Goal: Information Seeking & Learning: Learn about a topic

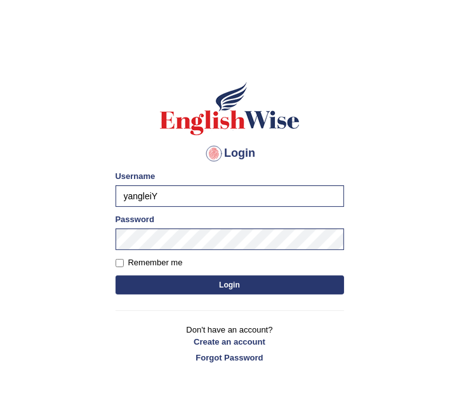
type input "yanglei"
click at [131, 285] on button "Login" at bounding box center [229, 284] width 228 height 19
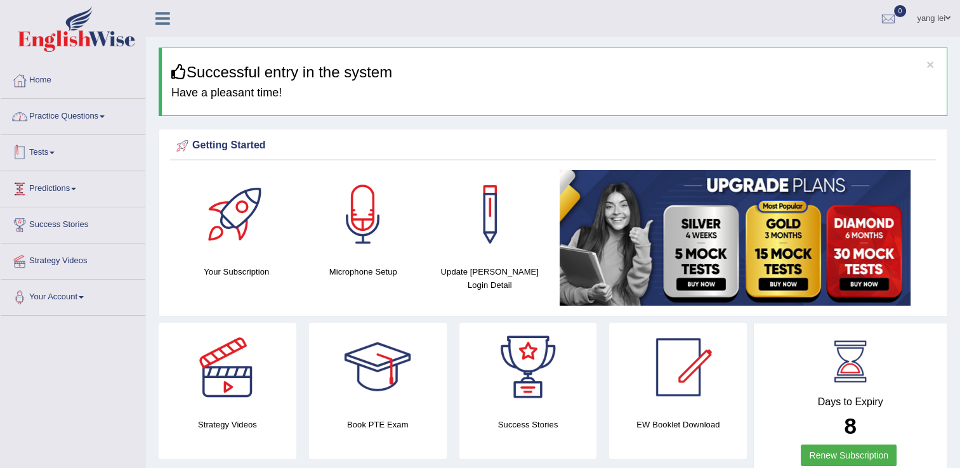
click at [34, 119] on link "Practice Questions" at bounding box center [73, 115] width 145 height 32
click at [34, 119] on link "Practice Questions" at bounding box center [71, 115] width 141 height 32
click at [53, 123] on link "Practice Questions" at bounding box center [73, 115] width 145 height 32
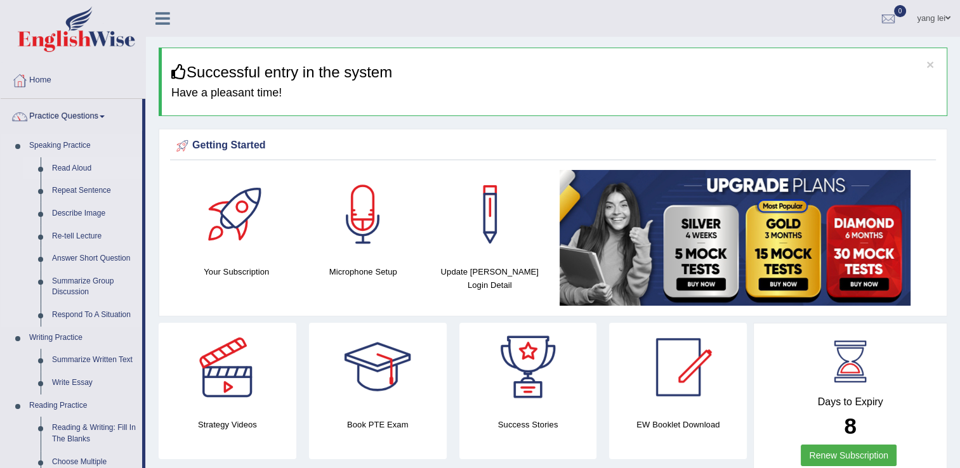
click at [62, 167] on link "Read Aloud" at bounding box center [94, 168] width 96 height 23
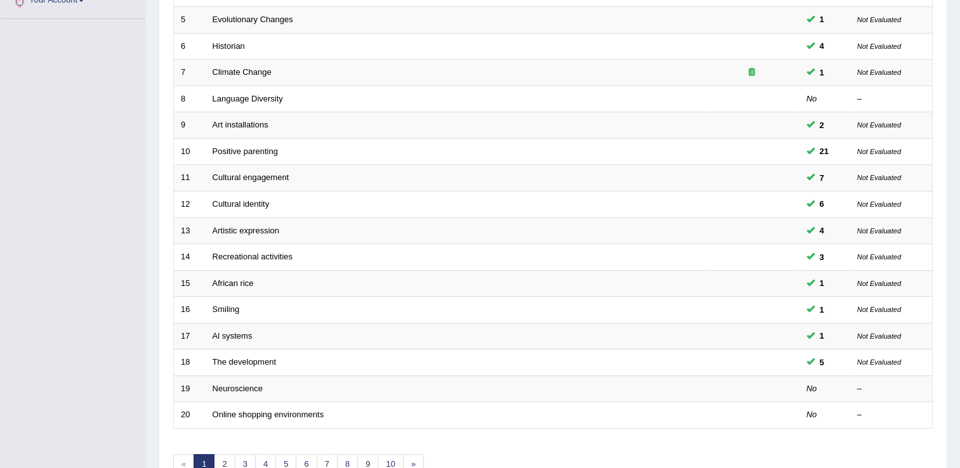
scroll to position [368, 0]
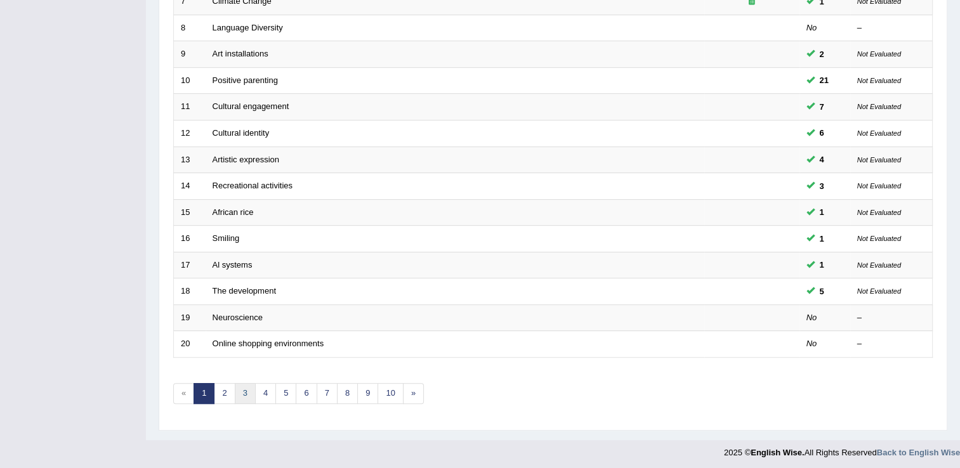
click at [245, 390] on link "3" at bounding box center [245, 393] width 21 height 21
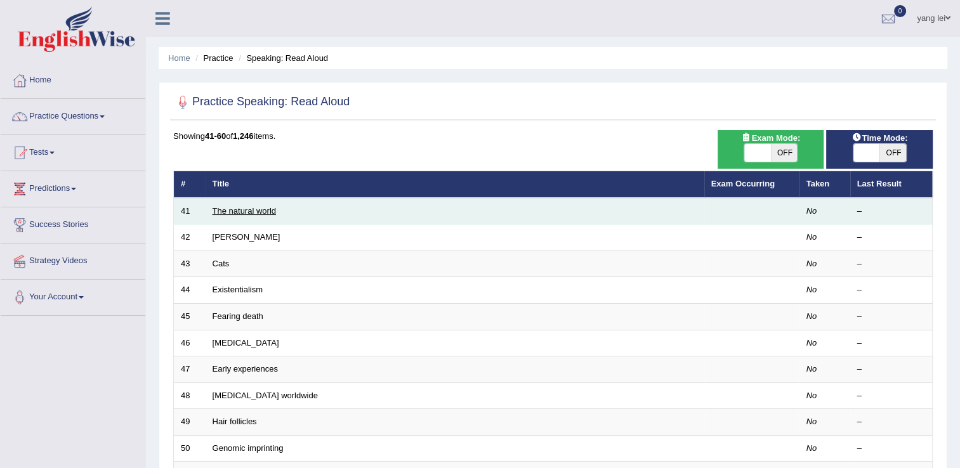
click at [265, 212] on link "The natural world" at bounding box center [244, 211] width 63 height 10
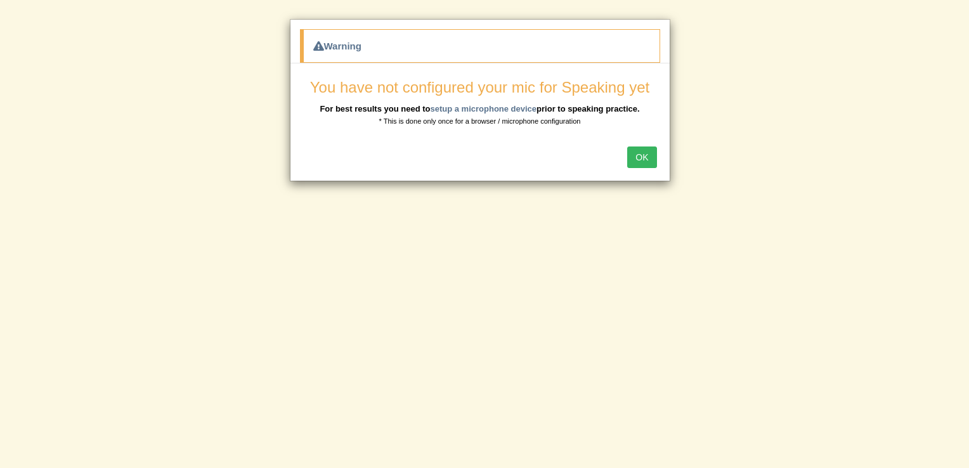
click at [645, 161] on button "OK" at bounding box center [641, 158] width 29 height 22
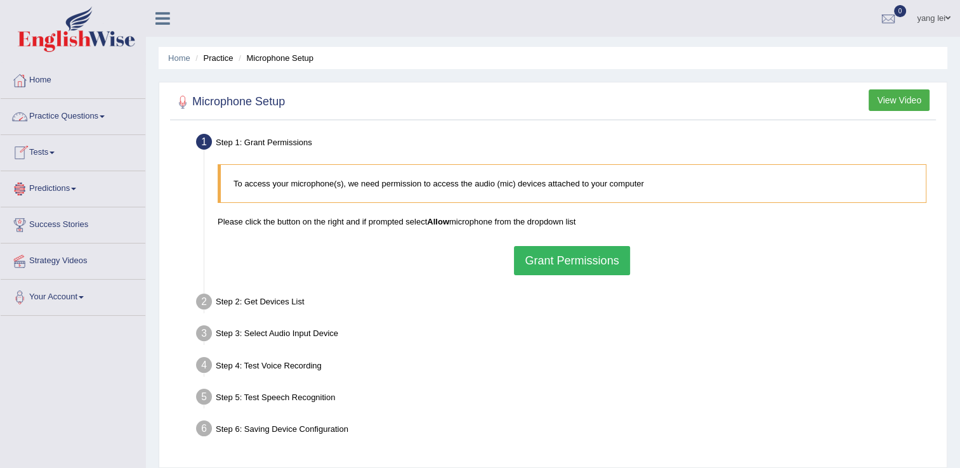
click at [553, 252] on button "Grant Permissions" at bounding box center [571, 260] width 115 height 29
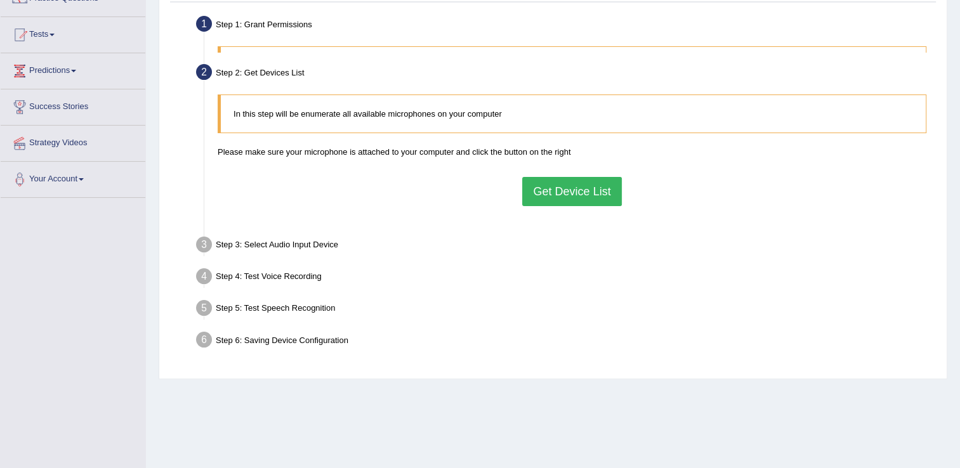
scroll to position [119, 0]
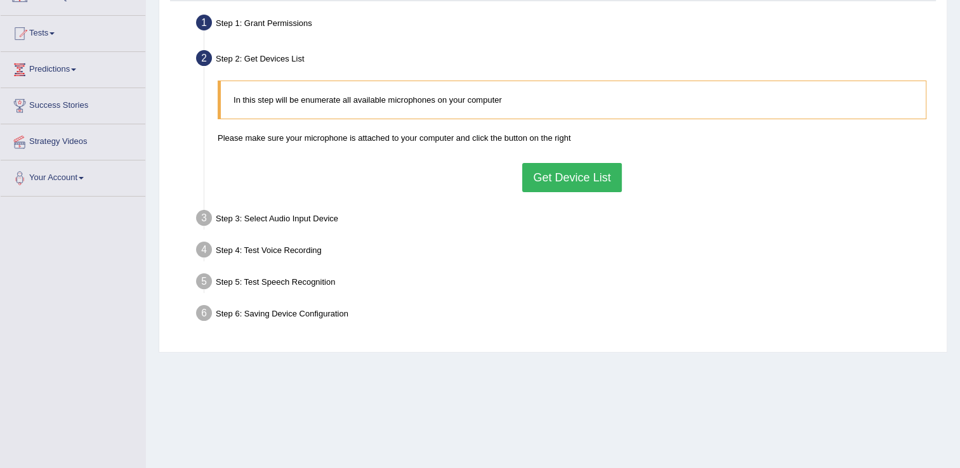
click at [577, 178] on button "Get Device List" at bounding box center [571, 177] width 99 height 29
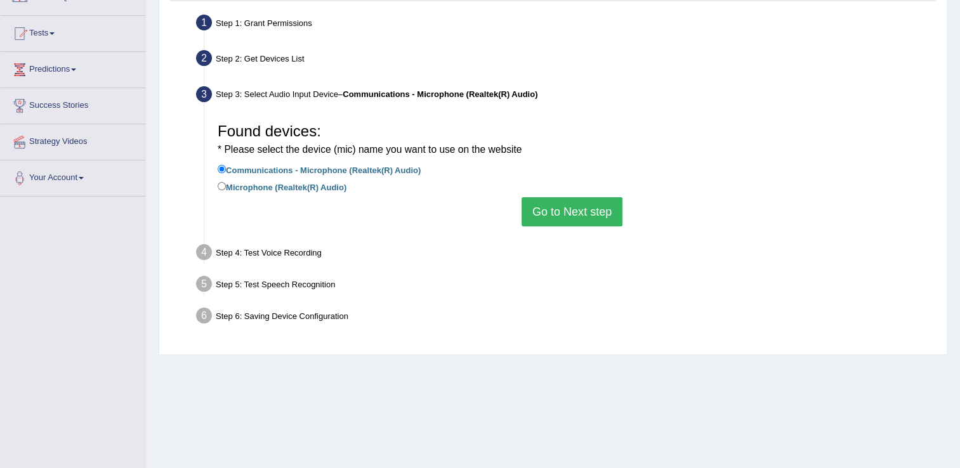
click at [574, 204] on button "Go to Next step" at bounding box center [572, 211] width 101 height 29
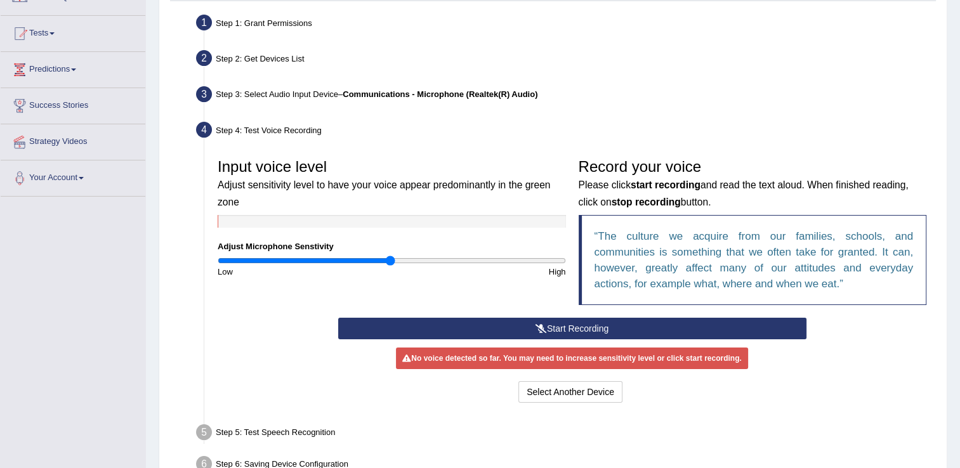
click at [551, 327] on button "Start Recording" at bounding box center [572, 329] width 468 height 22
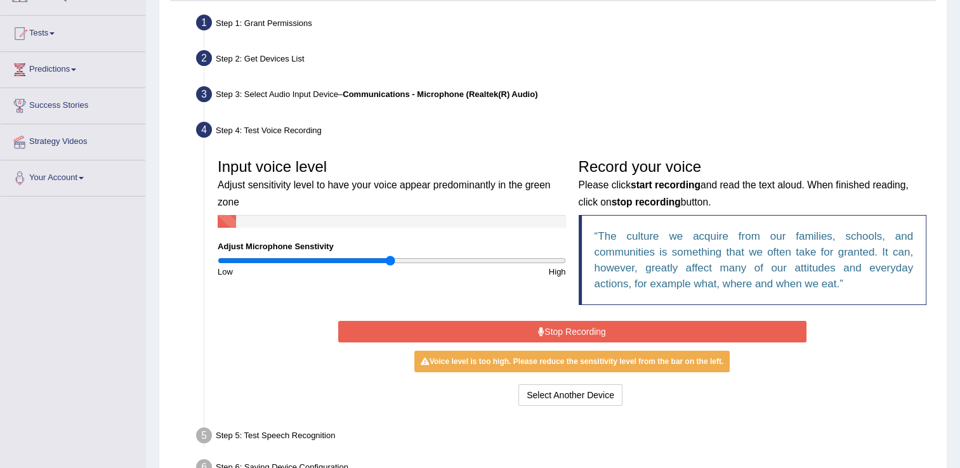
drag, startPoint x: 551, startPoint y: 327, endPoint x: 421, endPoint y: 297, distance: 133.4
click at [421, 297] on div "Input voice level Adjust sensitivity level to have your voice appear predominan…" at bounding box center [571, 281] width 721 height 270
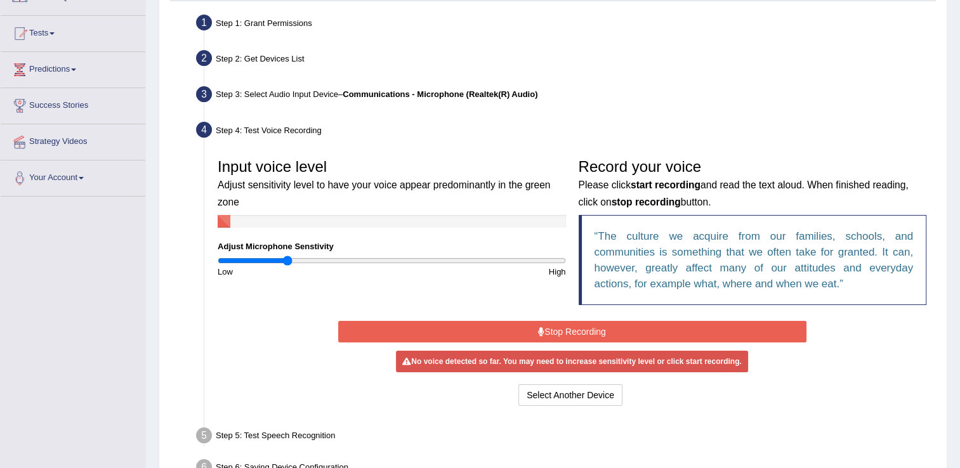
drag, startPoint x: 389, startPoint y: 260, endPoint x: 287, endPoint y: 260, distance: 102.1
click at [287, 260] on input "range" at bounding box center [392, 261] width 348 height 10
drag, startPoint x: 287, startPoint y: 260, endPoint x: 248, endPoint y: 270, distance: 39.9
click at [248, 266] on input "range" at bounding box center [392, 261] width 348 height 10
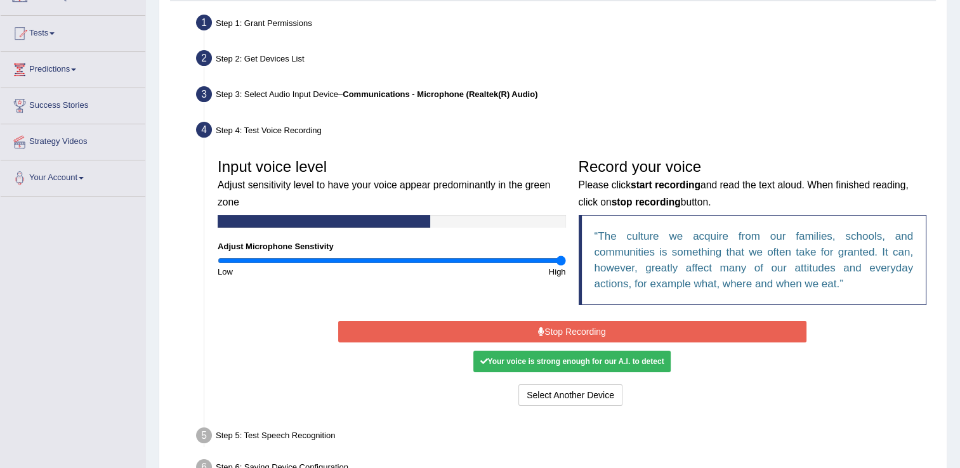
drag, startPoint x: 253, startPoint y: 254, endPoint x: 607, endPoint y: 264, distance: 353.5
click at [566, 264] on input "range" at bounding box center [392, 261] width 348 height 10
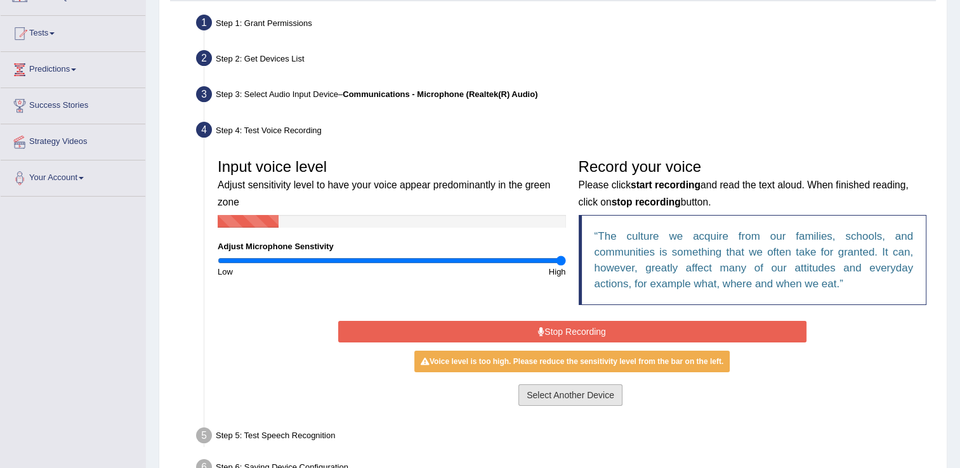
click at [596, 391] on button "Select Another Device" at bounding box center [570, 395] width 104 height 22
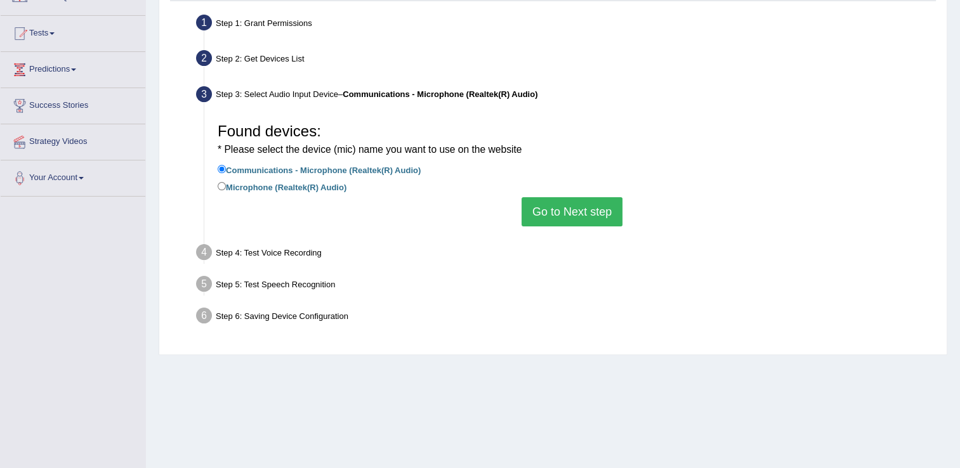
click at [585, 213] on button "Go to Next step" at bounding box center [572, 211] width 101 height 29
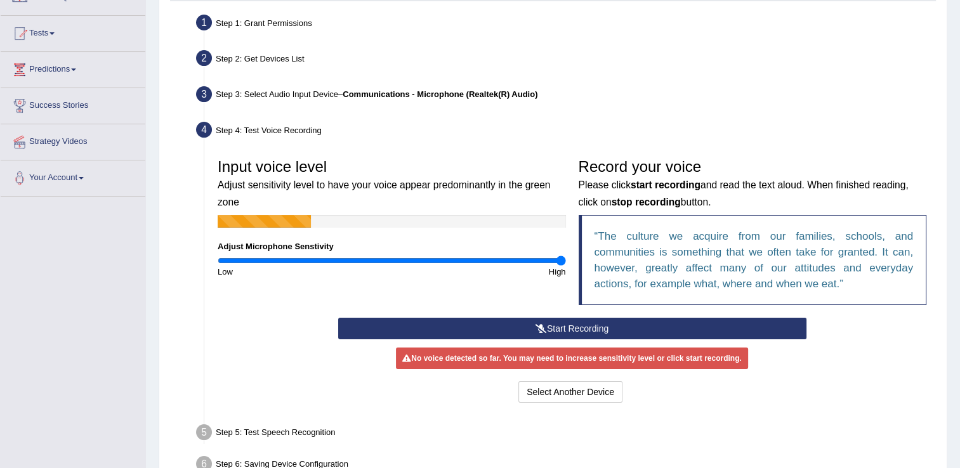
click at [614, 357] on div "No voice detected so far. You may need to increase sensitivity level or click s…" at bounding box center [571, 359] width 351 height 22
click at [607, 329] on button "Start Recording" at bounding box center [572, 329] width 468 height 22
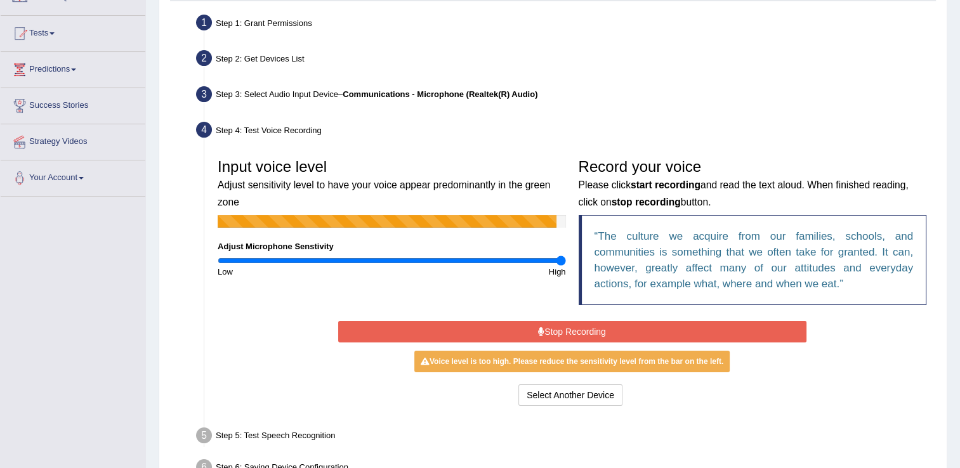
click at [621, 363] on div "Voice level is too high. Please reduce the sensitivity level from the bar on th…" at bounding box center [571, 362] width 315 height 22
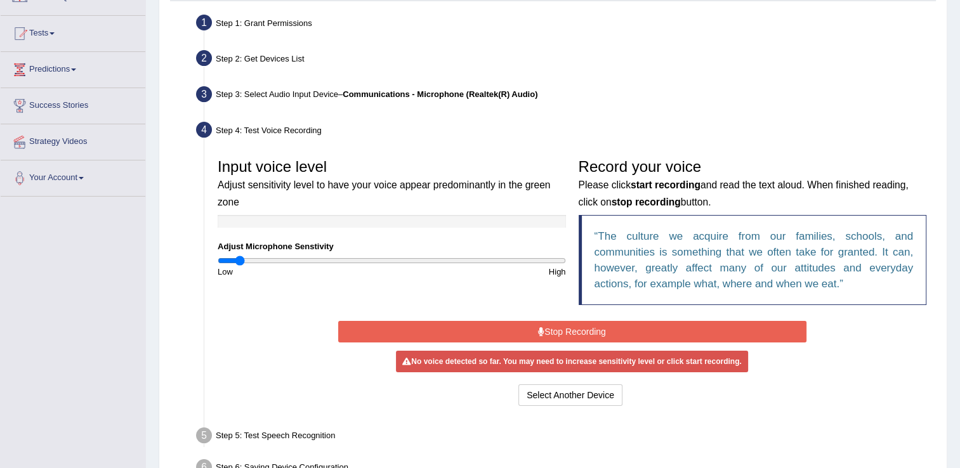
drag, startPoint x: 560, startPoint y: 260, endPoint x: 238, endPoint y: 275, distance: 322.0
click at [238, 266] on input "range" at bounding box center [392, 261] width 348 height 10
drag, startPoint x: 243, startPoint y: 258, endPoint x: 584, endPoint y: 294, distance: 343.2
type input "2"
click at [566, 266] on input "range" at bounding box center [392, 261] width 348 height 10
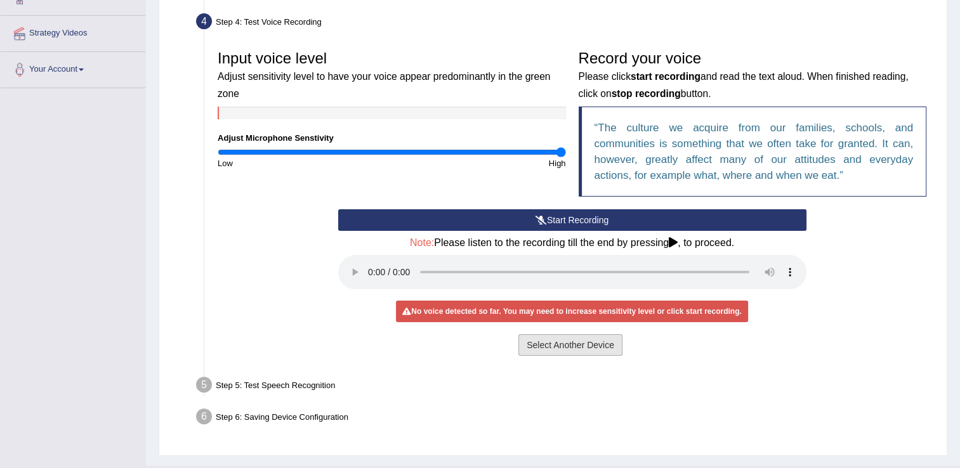
click at [583, 346] on button "Select Another Device" at bounding box center [570, 345] width 104 height 22
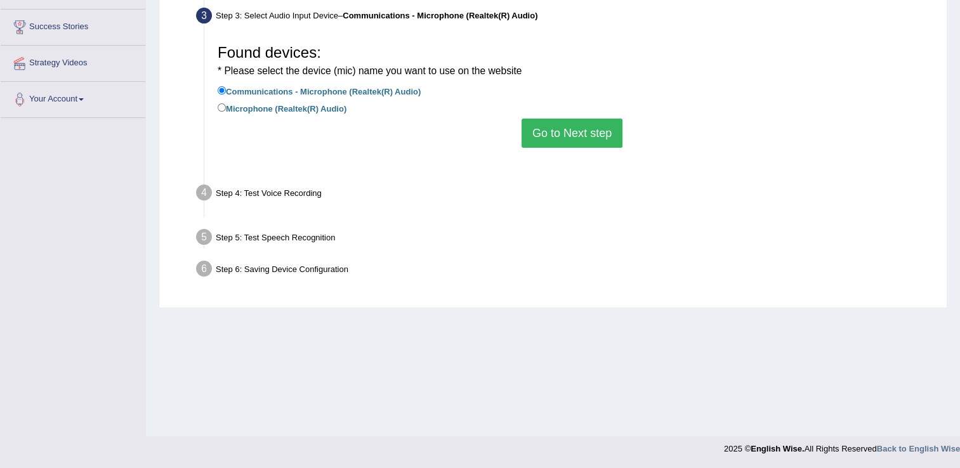
scroll to position [198, 0]
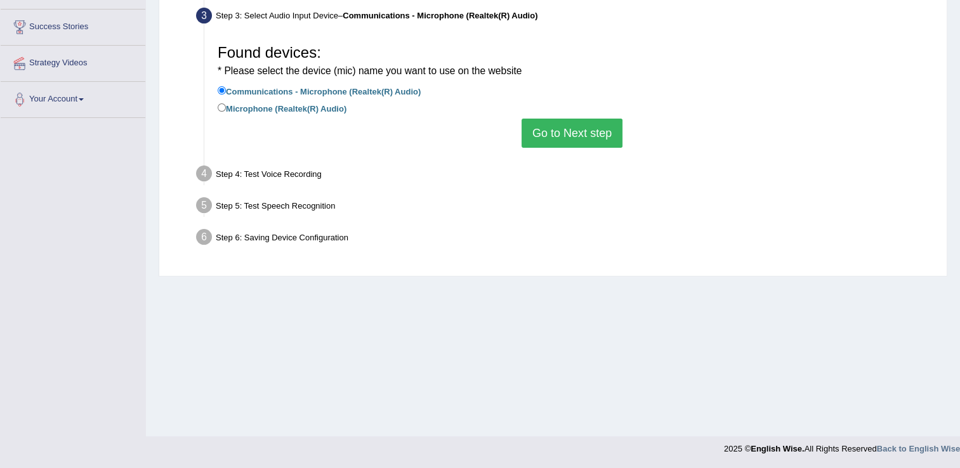
click at [562, 134] on button "Go to Next step" at bounding box center [572, 133] width 101 height 29
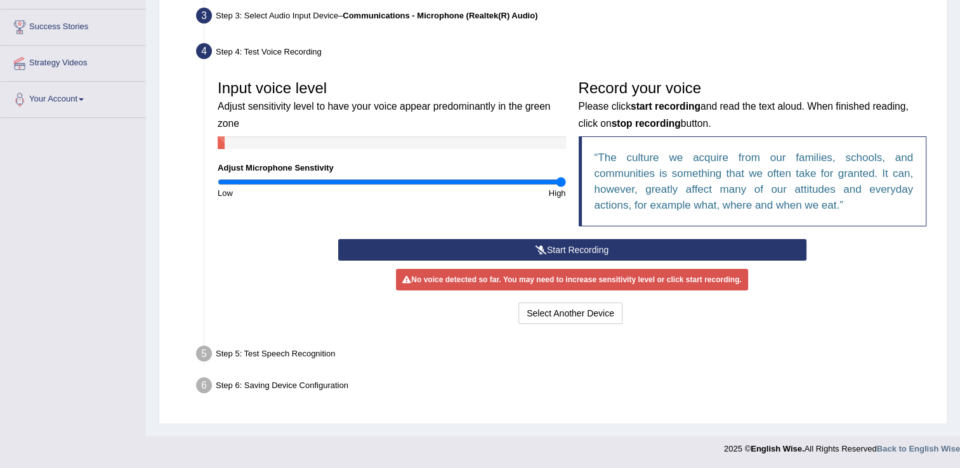
click at [553, 249] on button "Start Recording" at bounding box center [572, 250] width 468 height 22
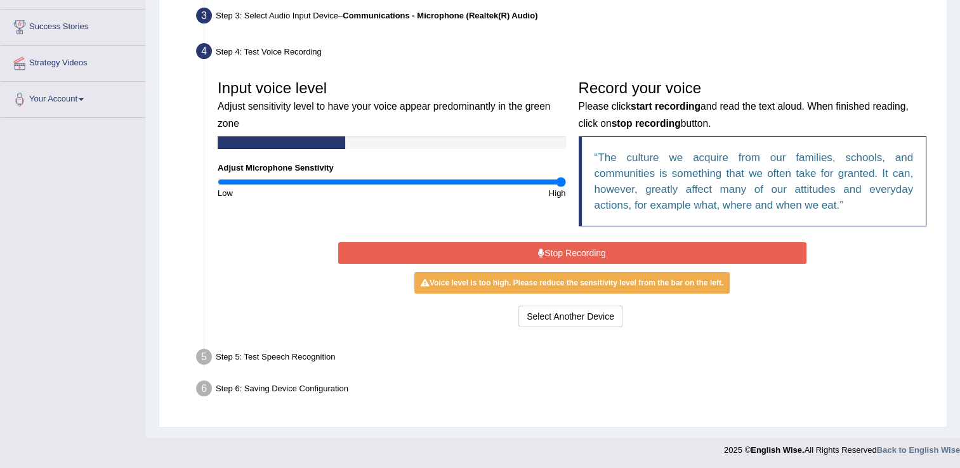
click at [654, 282] on div "Voice level is too high. Please reduce the sensitivity level from the bar on th…" at bounding box center [571, 283] width 315 height 22
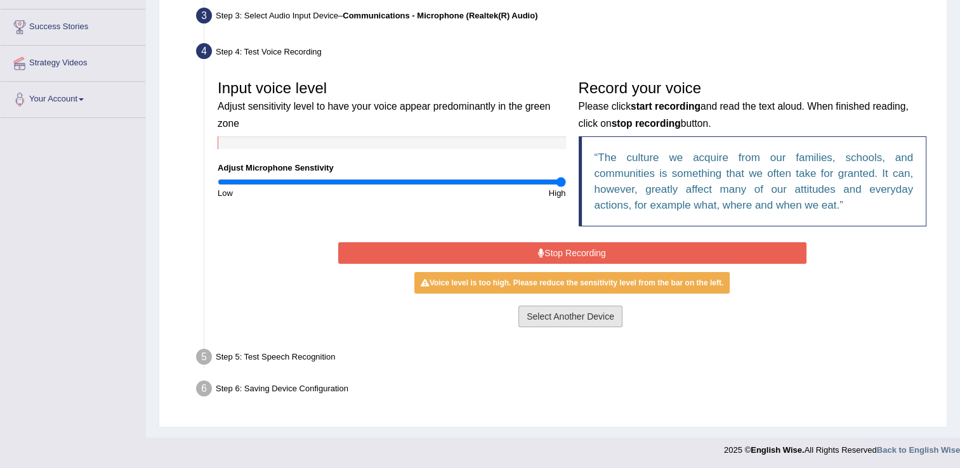
click at [561, 320] on button "Select Another Device" at bounding box center [570, 317] width 104 height 22
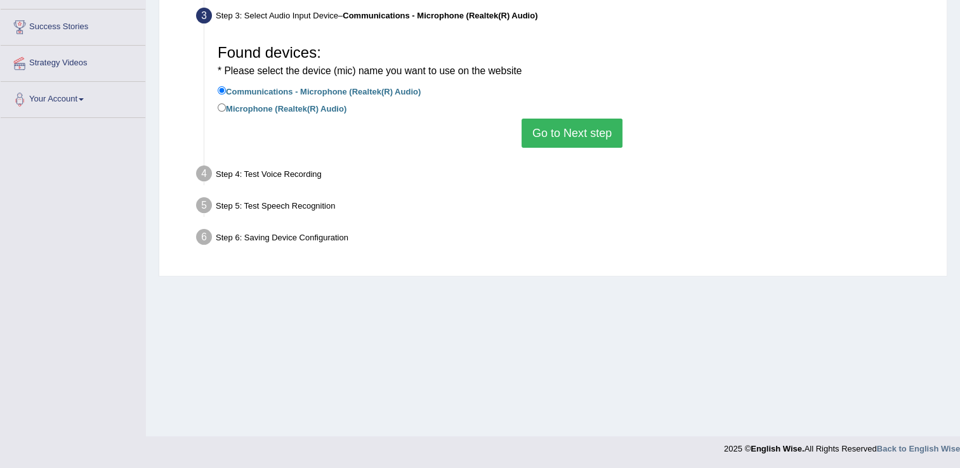
click at [305, 171] on div "Step 4: Test Voice Recording" at bounding box center [565, 176] width 751 height 28
click at [589, 146] on button "Go to Next step" at bounding box center [572, 133] width 101 height 29
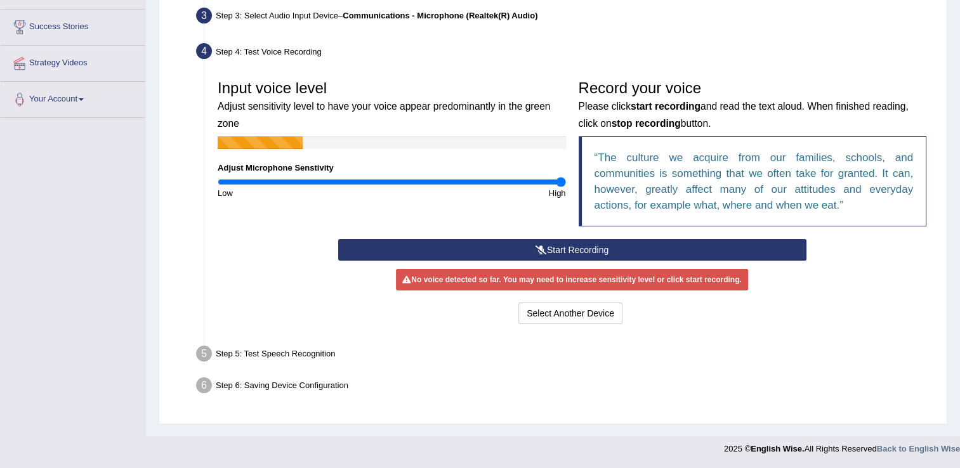
click at [640, 257] on button "Start Recording" at bounding box center [572, 250] width 468 height 22
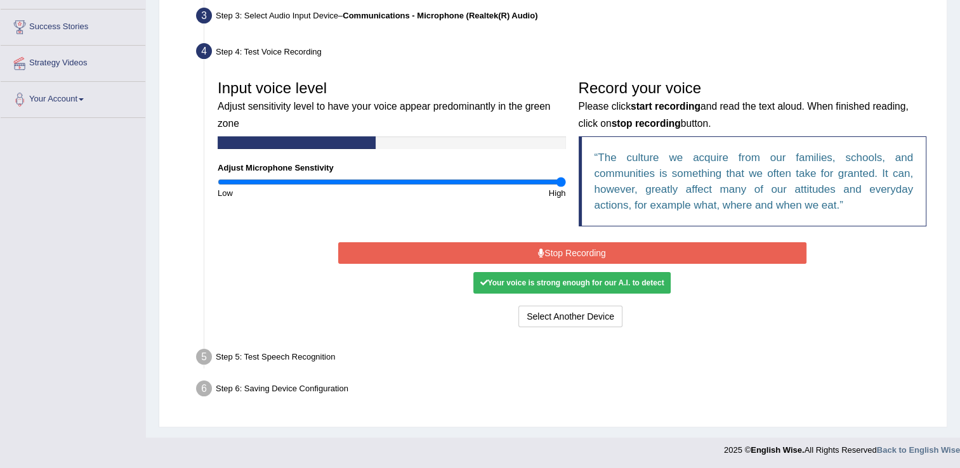
click at [614, 292] on div "Your voice is strong enough for our A.I. to detect" at bounding box center [571, 283] width 197 height 22
click at [596, 334] on div "Input voice level Adjust sensitivity level to have your voice appear predominan…" at bounding box center [571, 202] width 721 height 270
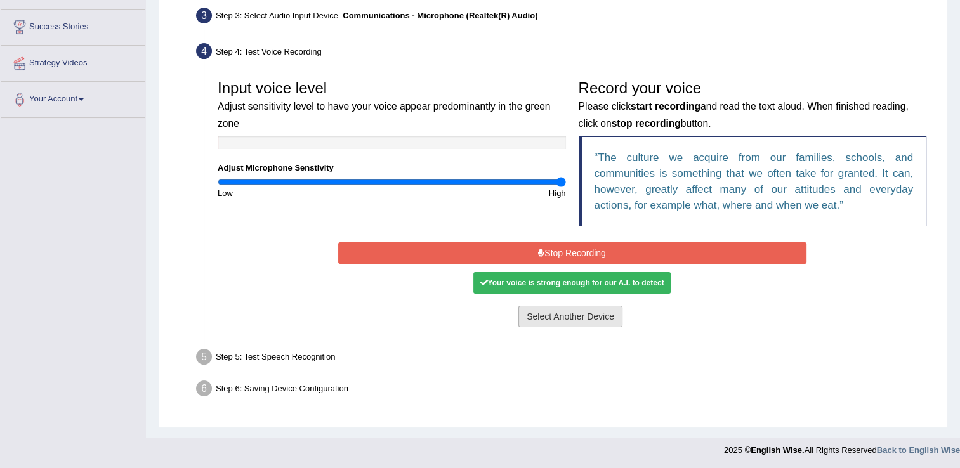
click at [600, 321] on button "Select Another Device" at bounding box center [570, 317] width 104 height 22
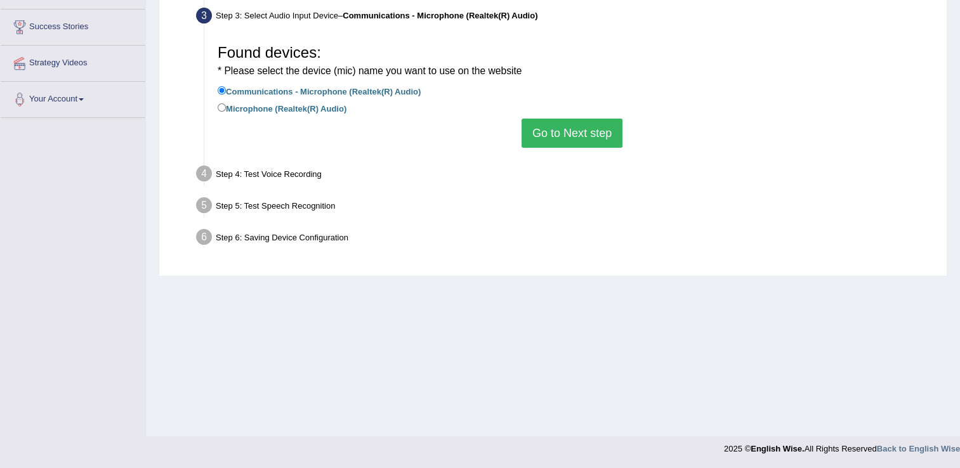
click at [560, 141] on button "Go to Next step" at bounding box center [572, 133] width 101 height 29
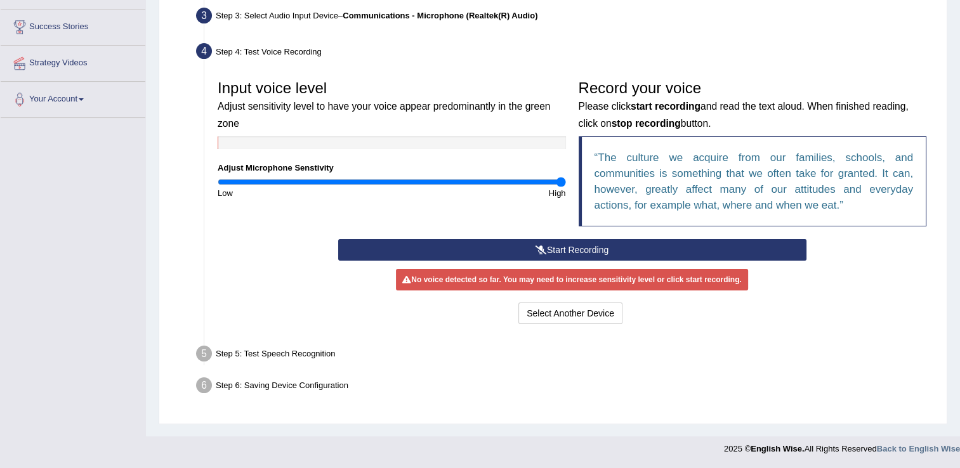
click at [551, 253] on button "Start Recording" at bounding box center [572, 250] width 468 height 22
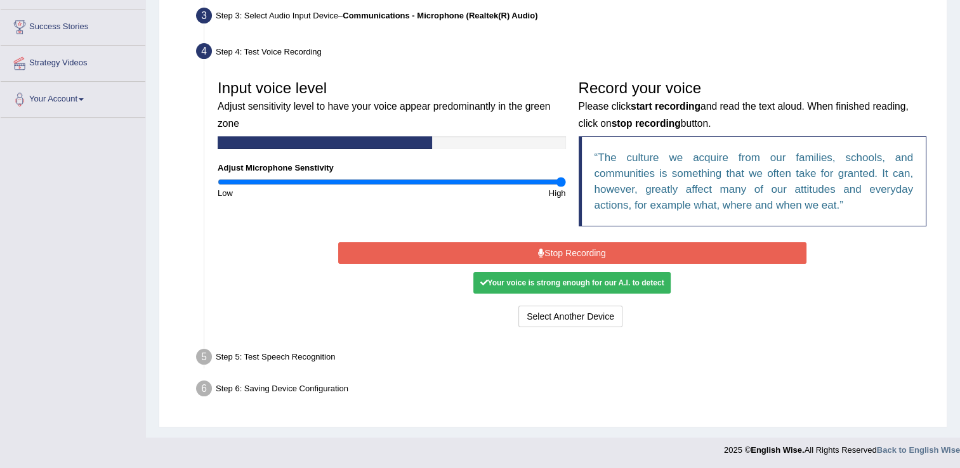
click at [0, 0] on div "Voice level is too high. Please reduce the sensitivity level from the bar on th…" at bounding box center [0, 0] width 0 height 0
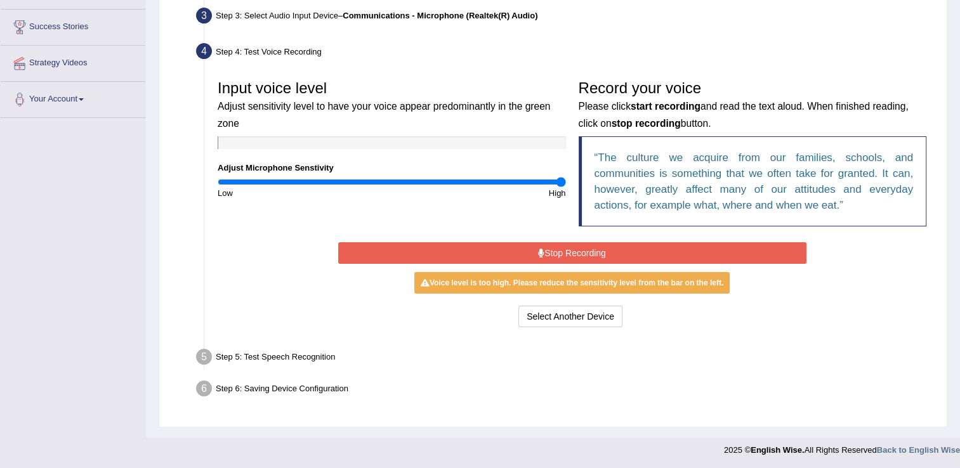
click at [576, 247] on button "Stop Recording" at bounding box center [572, 253] width 468 height 22
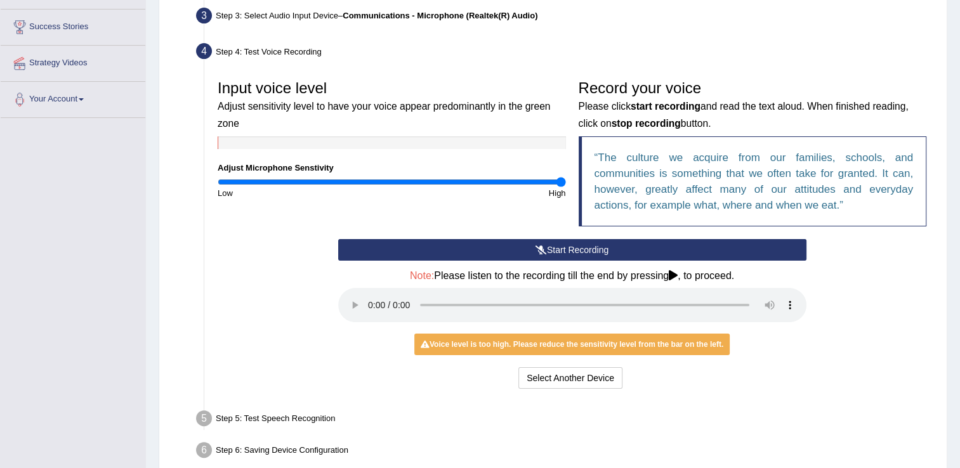
click at [576, 247] on button "Start Recording" at bounding box center [572, 250] width 468 height 22
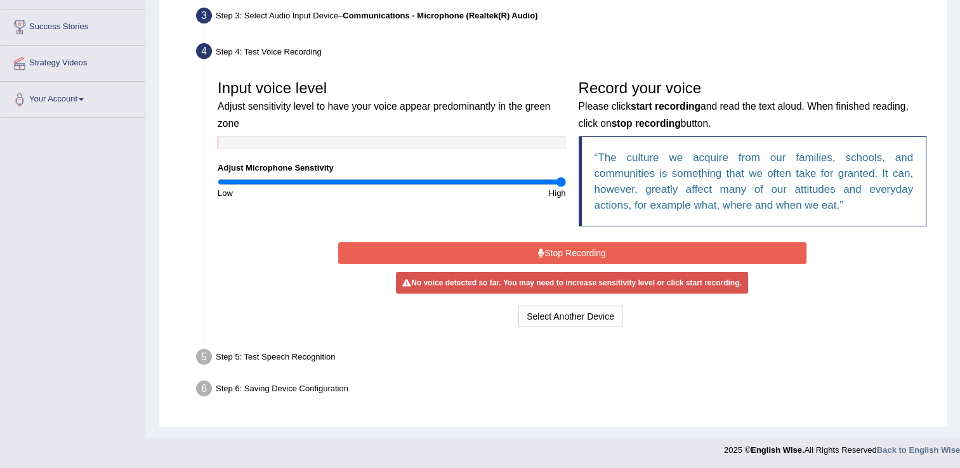
click at [576, 247] on button "Stop Recording" at bounding box center [572, 253] width 468 height 22
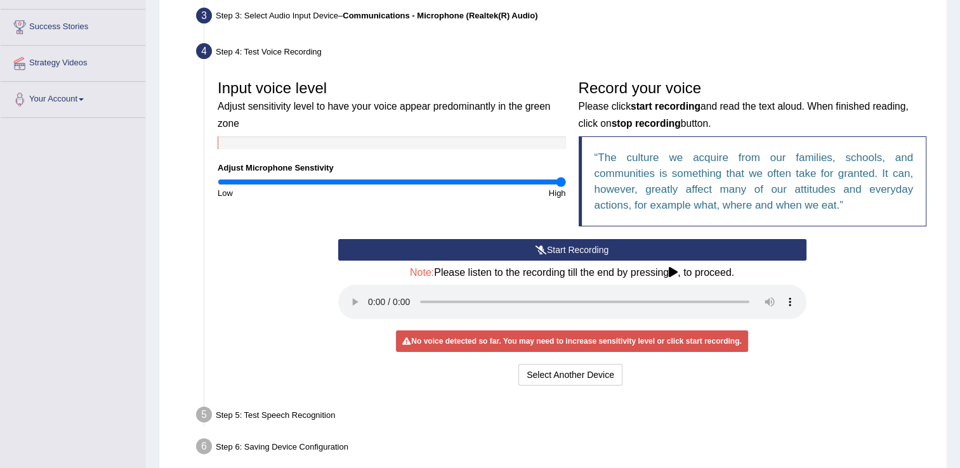
click at [575, 249] on button "Start Recording" at bounding box center [572, 250] width 468 height 22
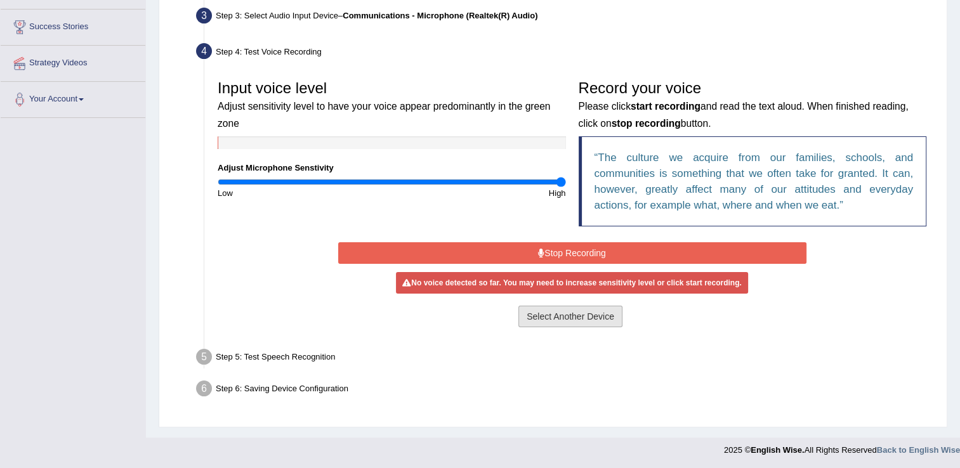
click at [564, 306] on button "Select Another Device" at bounding box center [570, 317] width 104 height 22
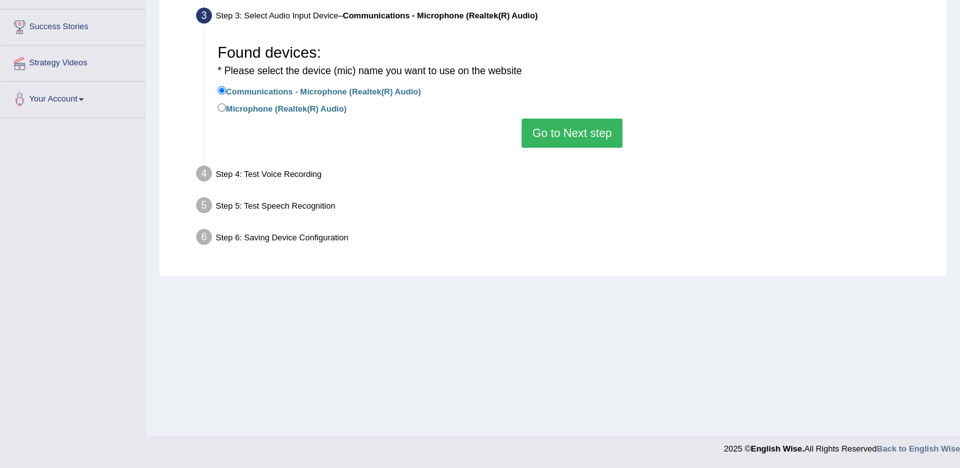
click at [569, 137] on button "Go to Next step" at bounding box center [572, 133] width 101 height 29
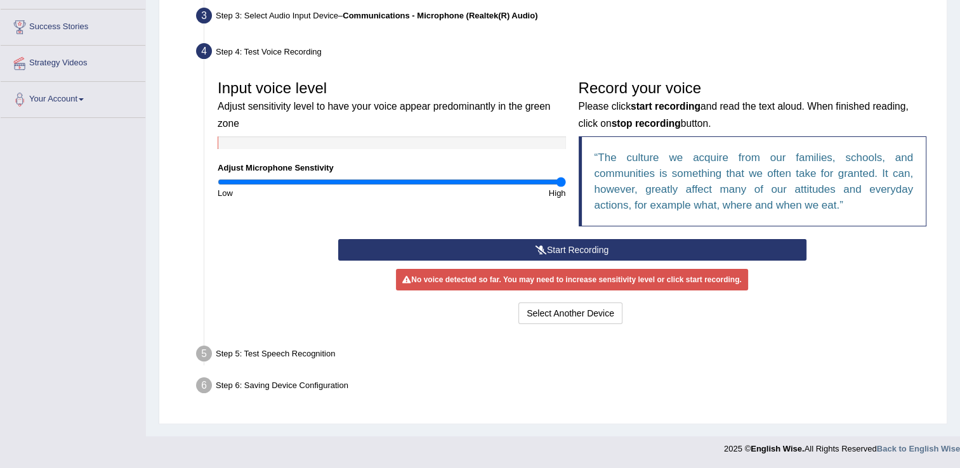
click at [542, 249] on icon at bounding box center [540, 250] width 11 height 9
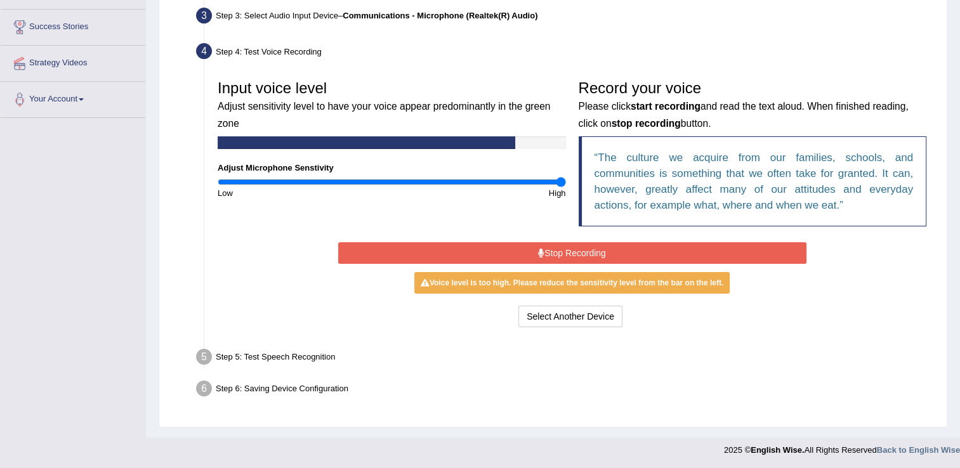
click at [550, 242] on button "Stop Recording" at bounding box center [572, 253] width 468 height 22
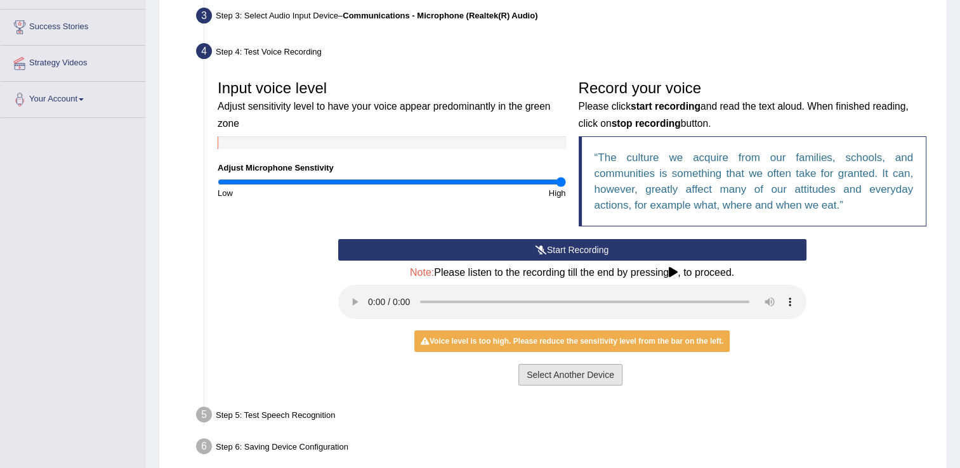
click at [584, 369] on button "Select Another Device" at bounding box center [570, 375] width 104 height 22
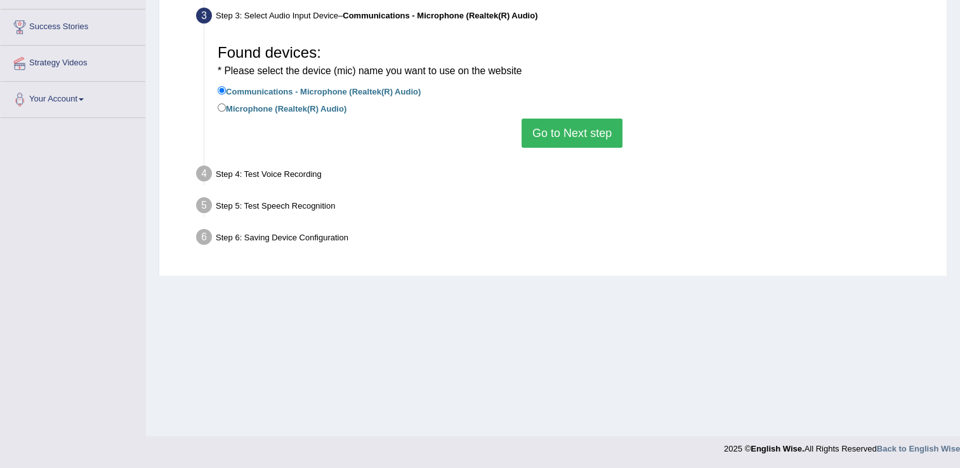
click at [560, 120] on button "Go to Next step" at bounding box center [572, 133] width 101 height 29
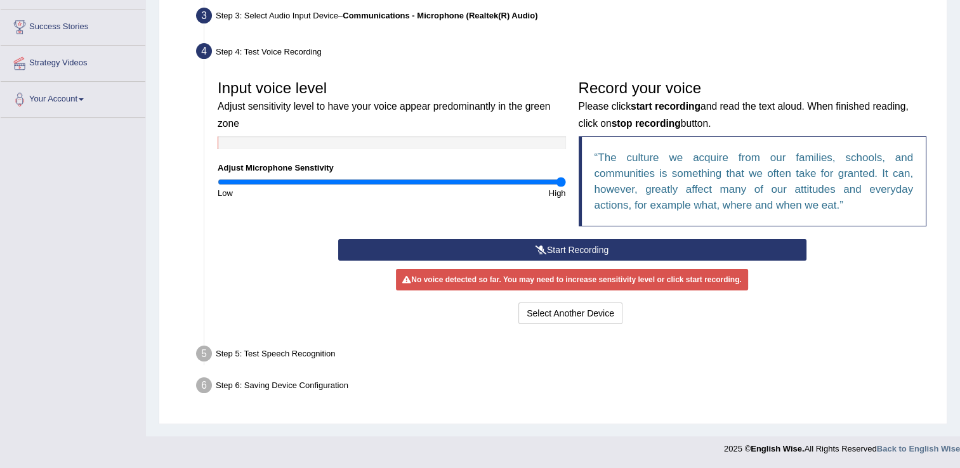
click at [593, 250] on button "Start Recording" at bounding box center [572, 250] width 468 height 22
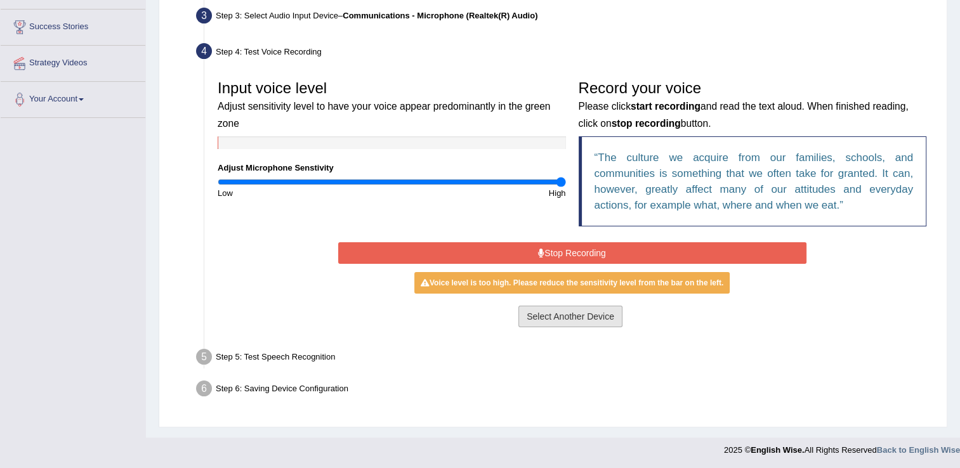
click at [574, 318] on button "Select Another Device" at bounding box center [570, 317] width 104 height 22
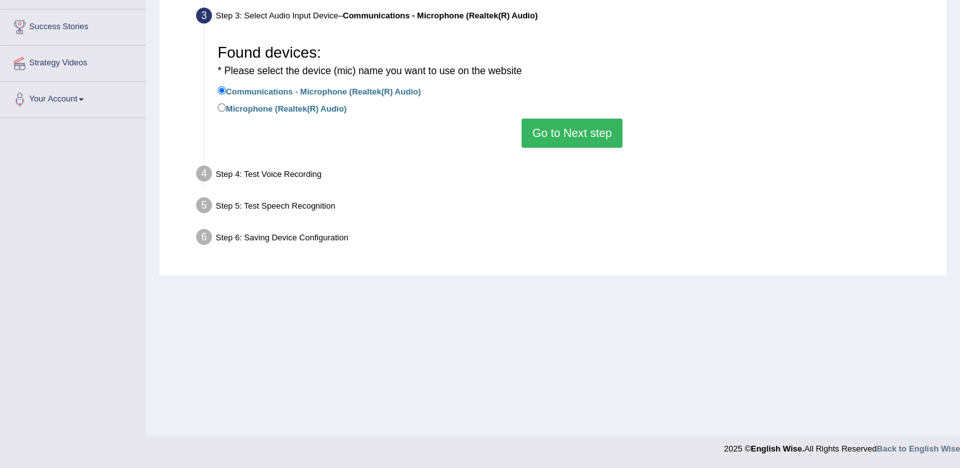
click at [570, 130] on button "Go to Next step" at bounding box center [572, 133] width 101 height 29
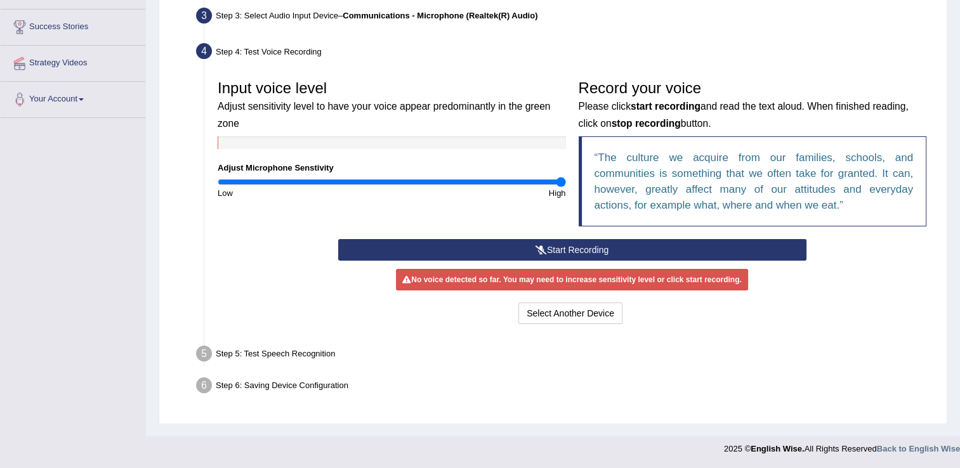
click at [568, 246] on button "Start Recording" at bounding box center [572, 250] width 468 height 22
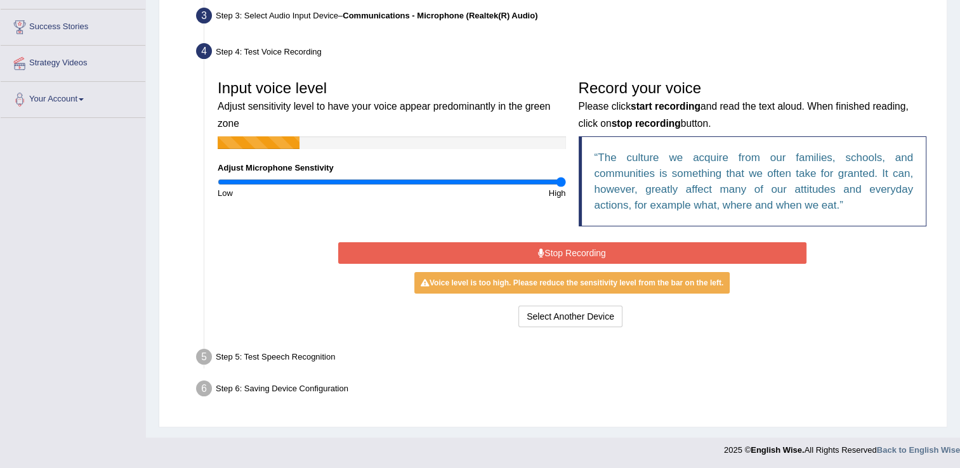
click at [568, 246] on button "Stop Recording" at bounding box center [572, 253] width 468 height 22
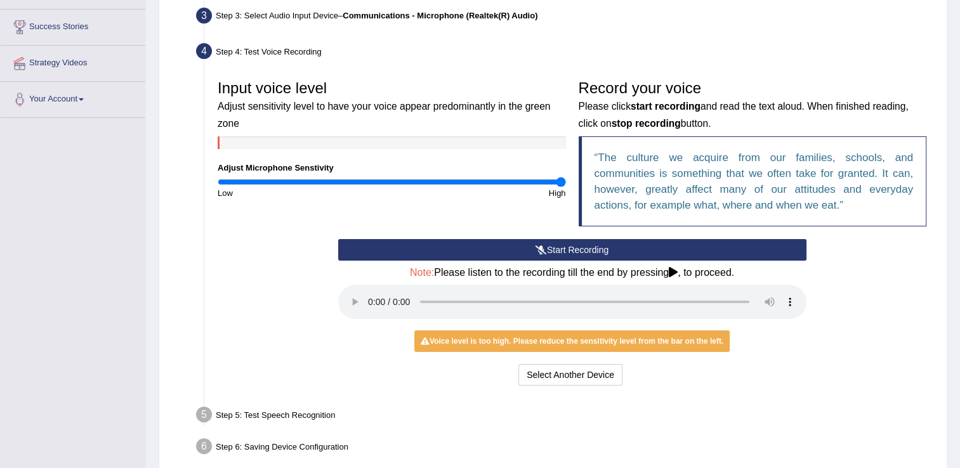
click at [622, 341] on div "Voice level is too high. Please reduce the sensitivity level from the bar on th…" at bounding box center [571, 342] width 315 height 22
click at [607, 377] on button "Select Another Device" at bounding box center [570, 375] width 104 height 22
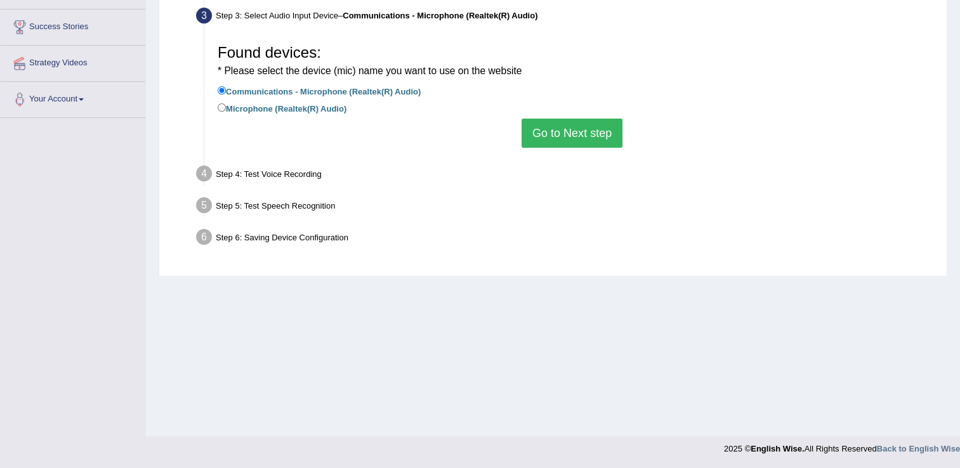
click at [574, 140] on button "Go to Next step" at bounding box center [572, 133] width 101 height 29
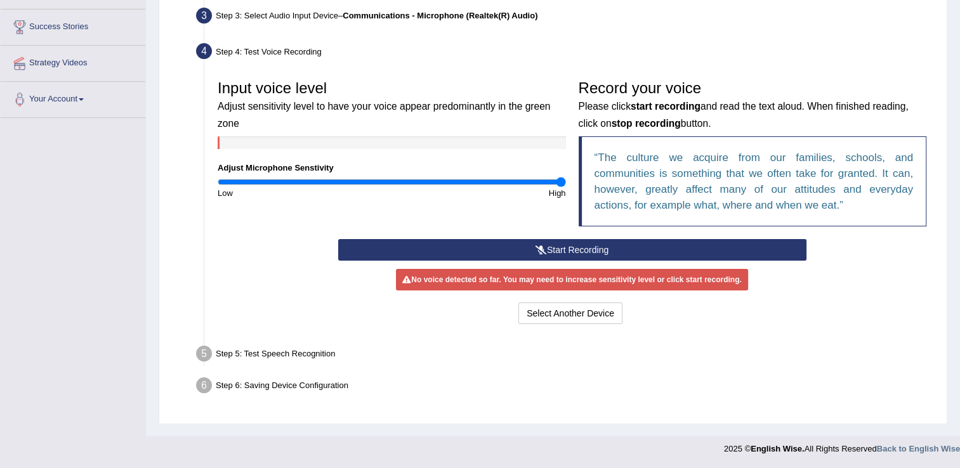
click at [539, 246] on icon at bounding box center [540, 250] width 11 height 9
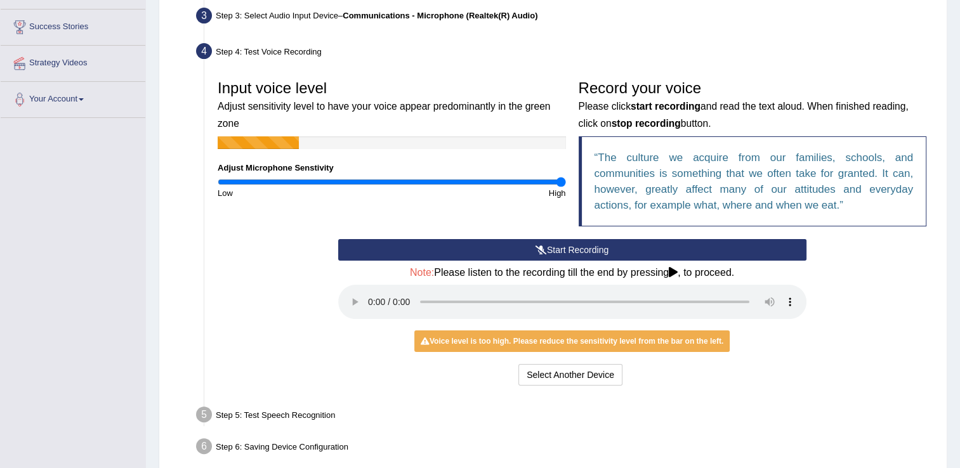
click at [591, 256] on button "Start Recording" at bounding box center [572, 250] width 468 height 22
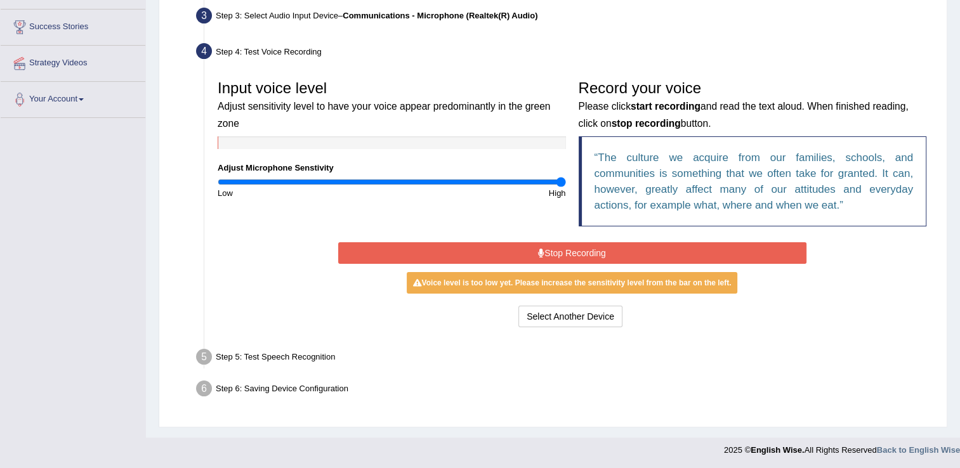
click at [522, 260] on button "Stop Recording" at bounding box center [572, 253] width 468 height 22
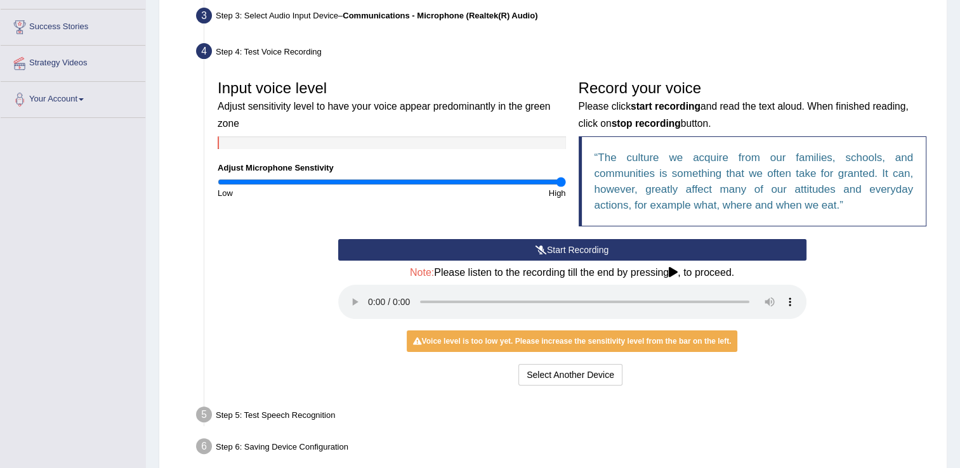
click at [565, 244] on button "Start Recording" at bounding box center [572, 250] width 468 height 22
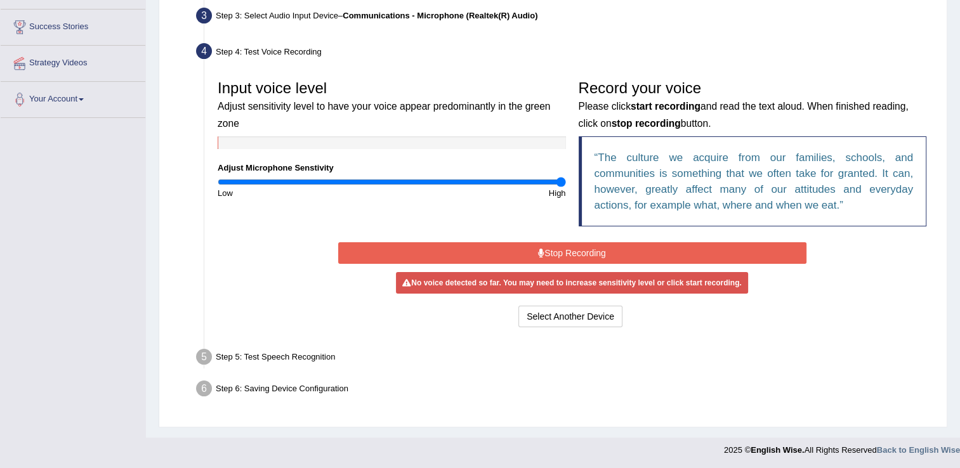
click at [506, 251] on button "Stop Recording" at bounding box center [572, 253] width 468 height 22
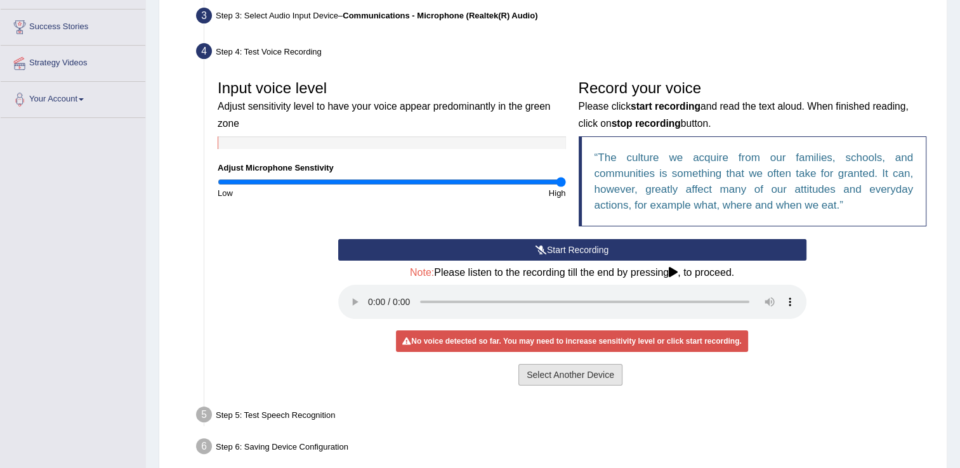
click at [592, 365] on button "Select Another Device" at bounding box center [570, 375] width 104 height 22
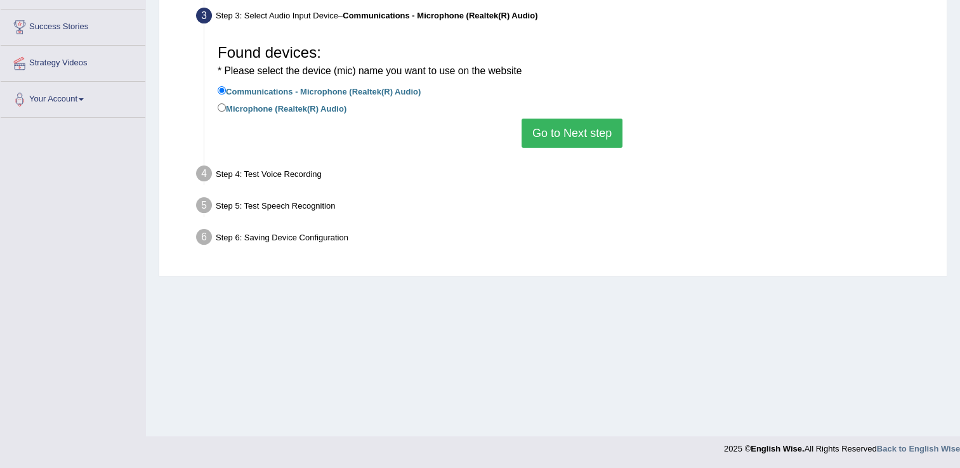
click at [584, 131] on button "Go to Next step" at bounding box center [572, 133] width 101 height 29
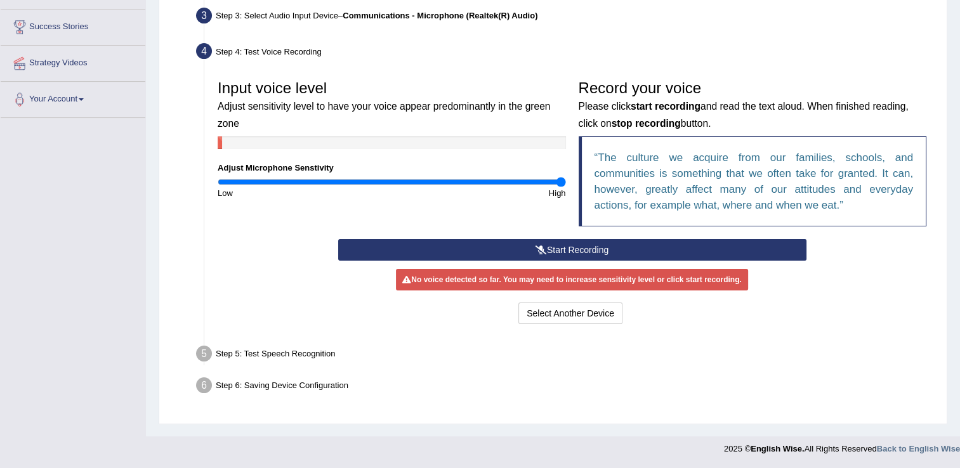
click at [571, 244] on button "Start Recording" at bounding box center [572, 250] width 468 height 22
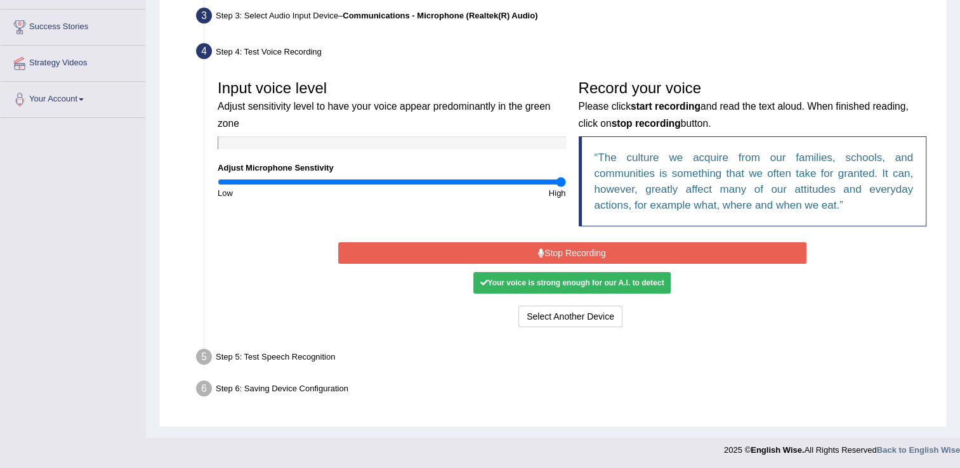
drag, startPoint x: 571, startPoint y: 244, endPoint x: 588, endPoint y: 253, distance: 19.0
click at [588, 253] on button "Stop Recording" at bounding box center [572, 253] width 468 height 22
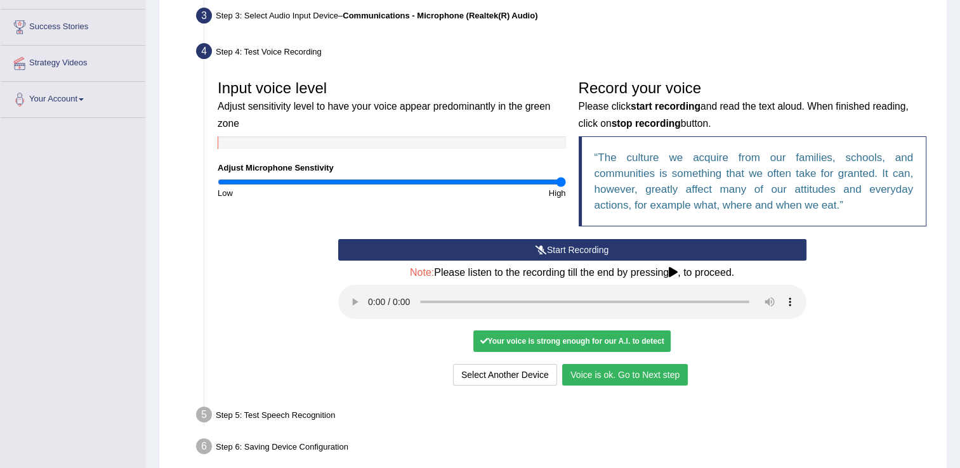
click at [660, 379] on button "Voice is ok. Go to Next step" at bounding box center [625, 375] width 126 height 22
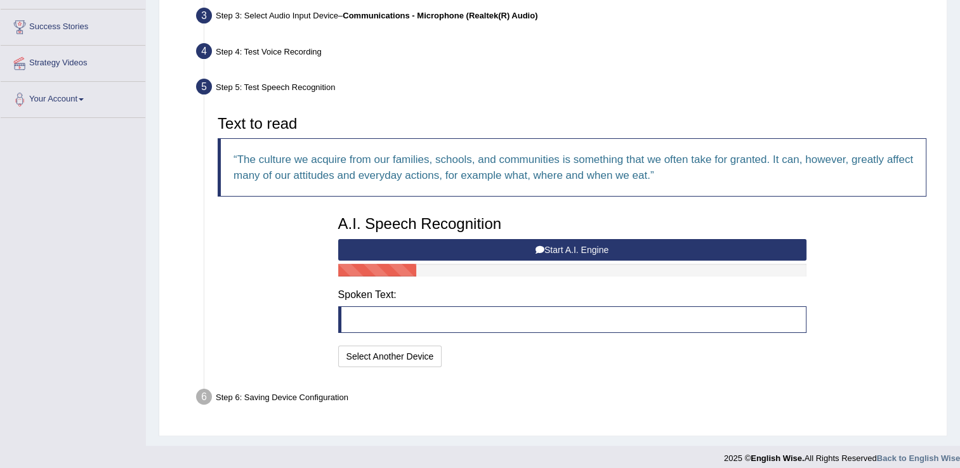
click at [548, 246] on button "Start A.I. Engine" at bounding box center [572, 250] width 468 height 22
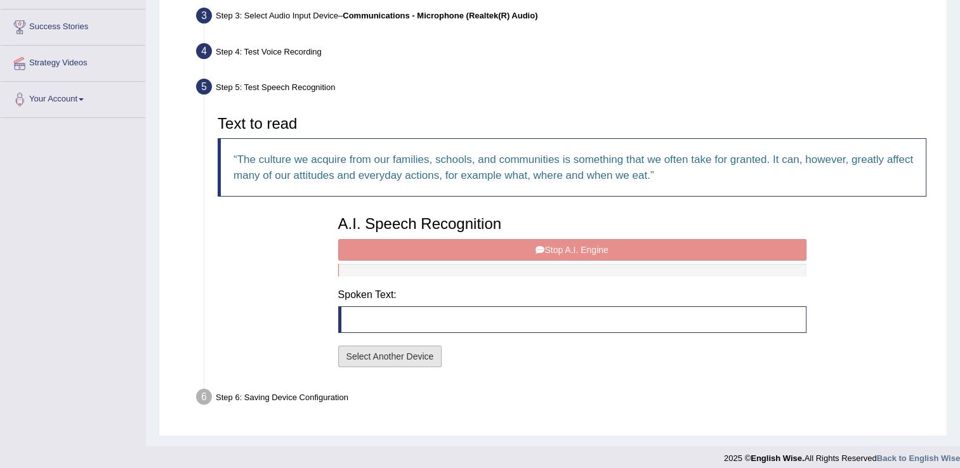
click at [407, 358] on button "Select Another Device" at bounding box center [390, 357] width 104 height 22
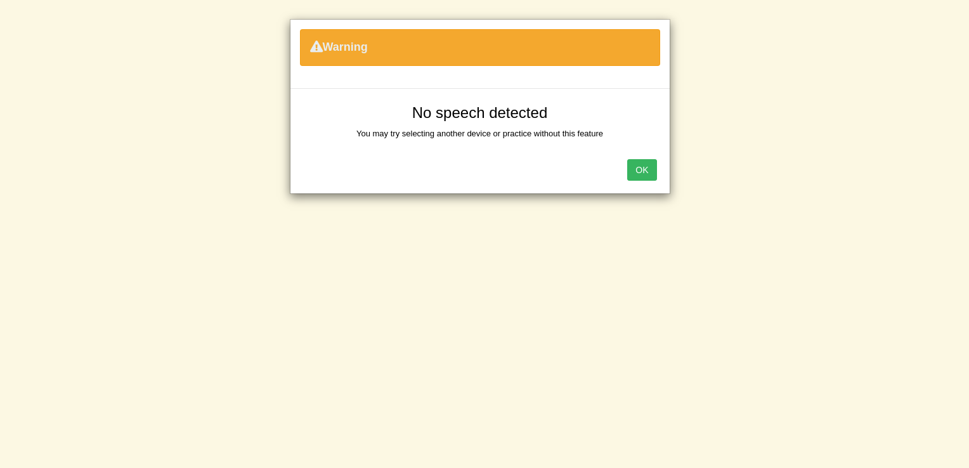
click at [648, 166] on button "OK" at bounding box center [641, 170] width 29 height 22
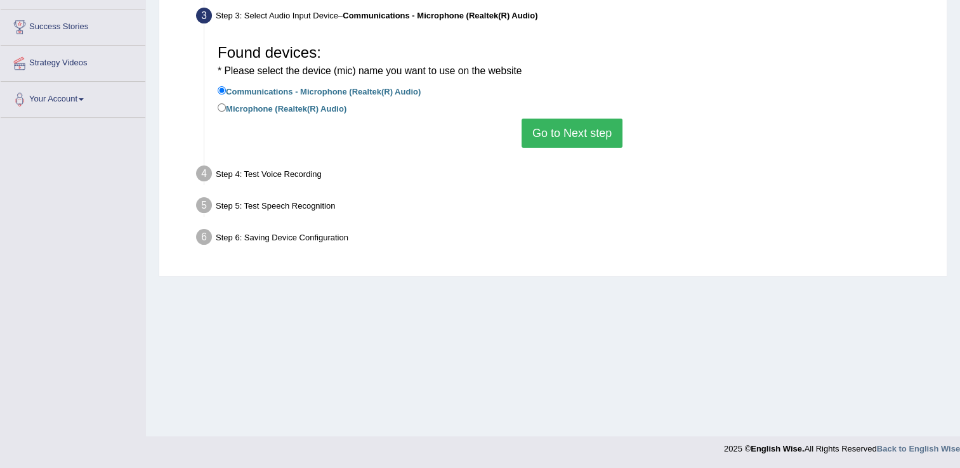
click at [565, 129] on button "Go to Next step" at bounding box center [572, 133] width 101 height 29
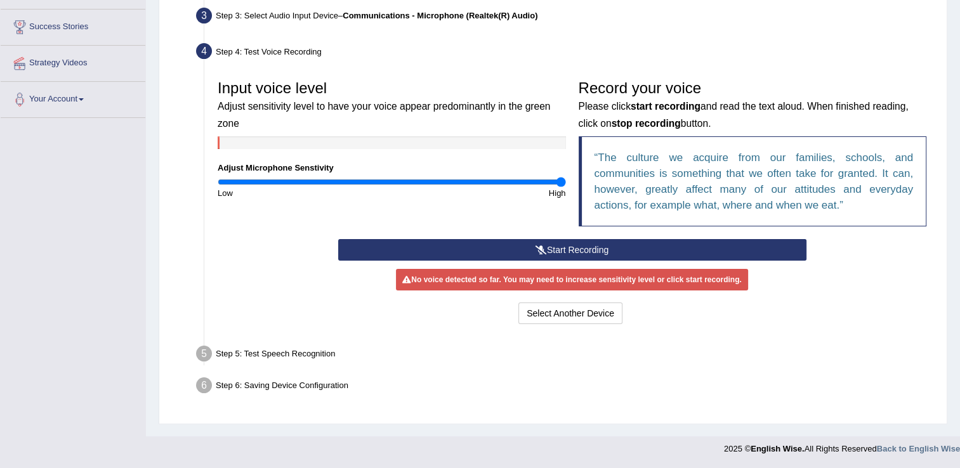
click at [572, 254] on button "Start Recording" at bounding box center [572, 250] width 468 height 22
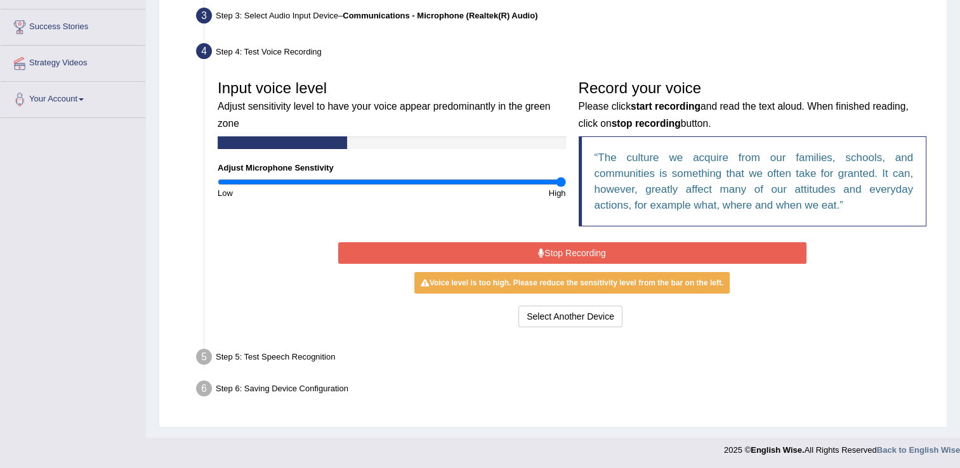
click at [703, 247] on button "Stop Recording" at bounding box center [572, 253] width 468 height 22
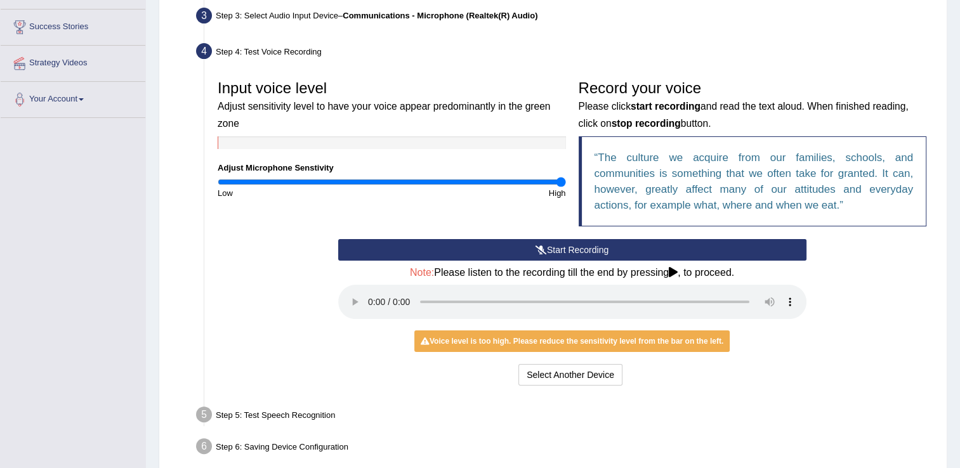
click at [509, 246] on button "Start Recording" at bounding box center [572, 250] width 468 height 22
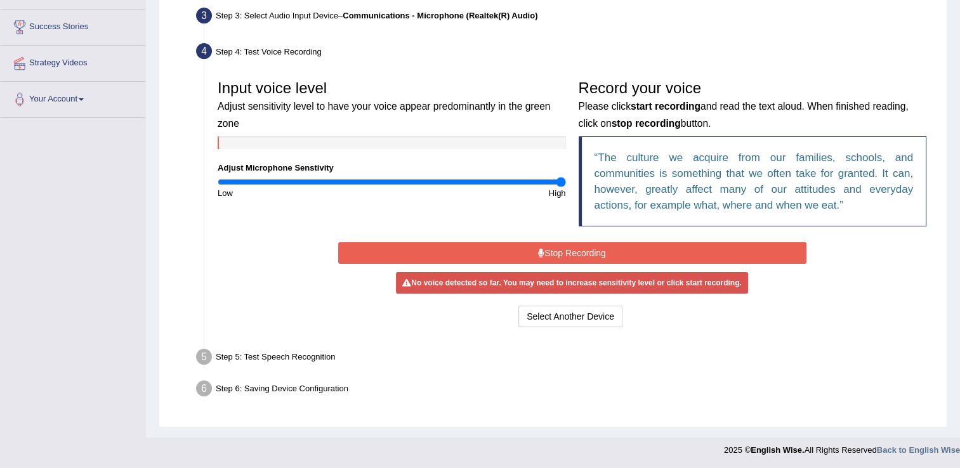
click at [554, 260] on button "Stop Recording" at bounding box center [572, 253] width 468 height 22
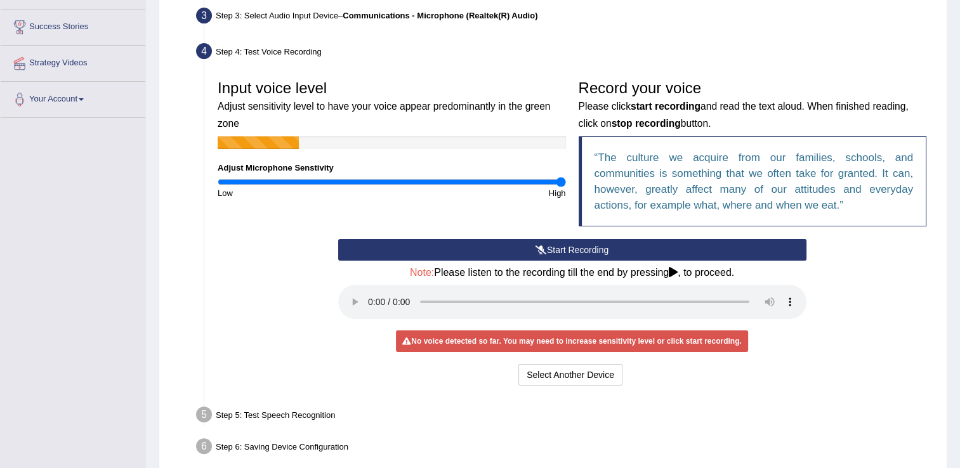
click at [702, 246] on button "Start Recording" at bounding box center [572, 250] width 468 height 22
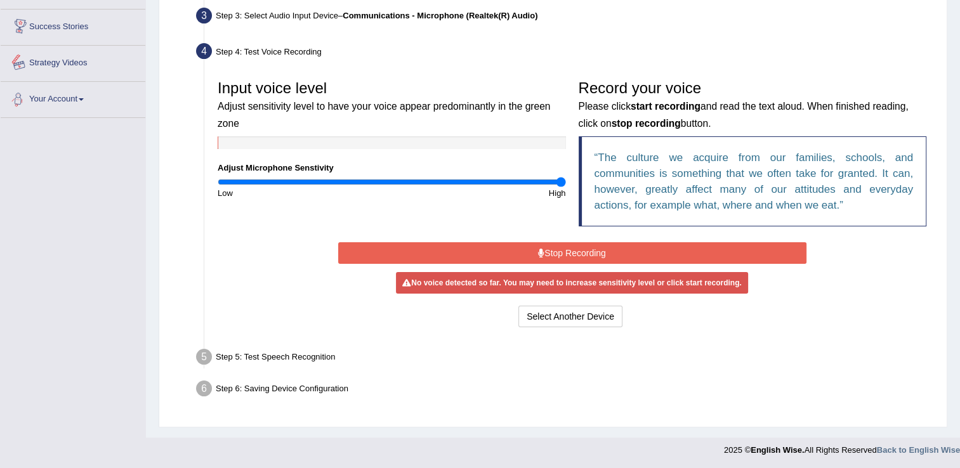
click at [63, 39] on link "Success Stories" at bounding box center [73, 26] width 145 height 32
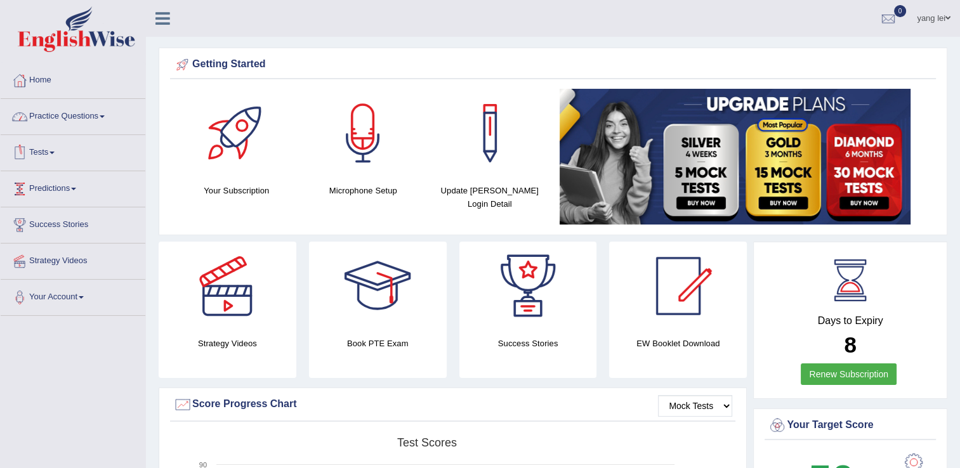
click at [69, 110] on link "Practice Questions" at bounding box center [73, 115] width 145 height 32
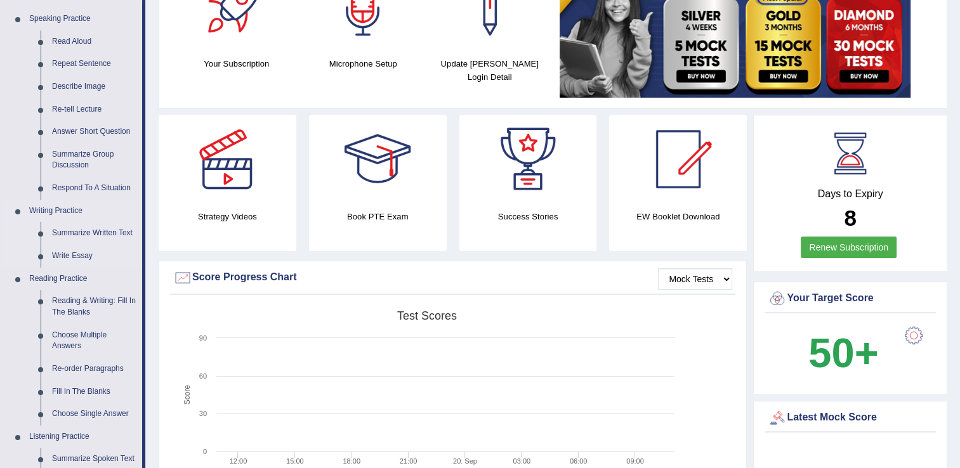
scroll to position [131, 0]
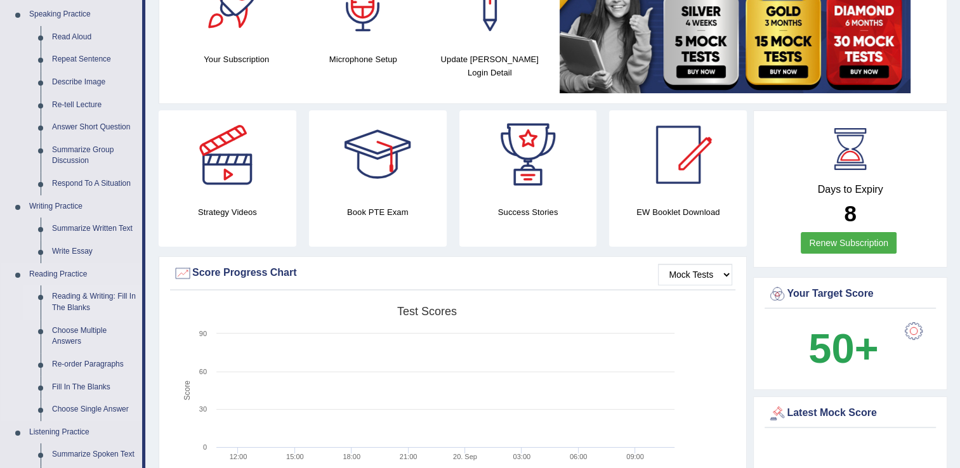
click at [93, 299] on link "Reading & Writing: Fill In The Blanks" at bounding box center [94, 303] width 96 height 34
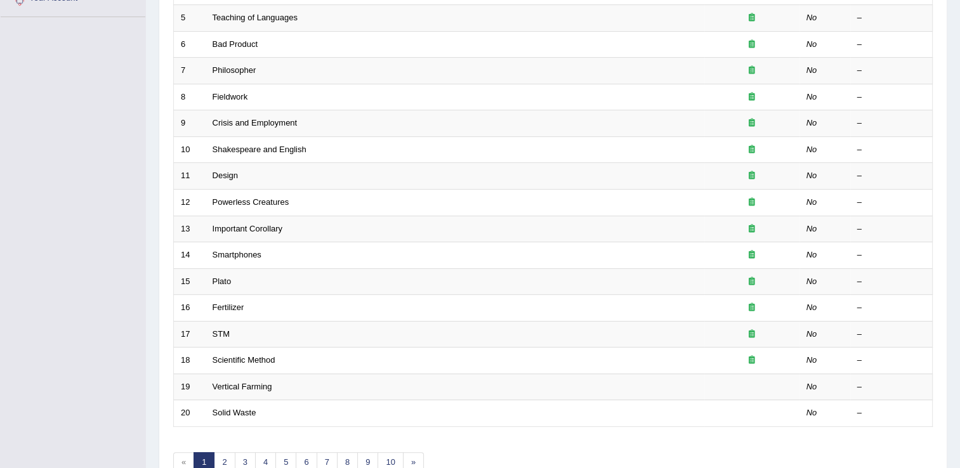
scroll to position [299, 0]
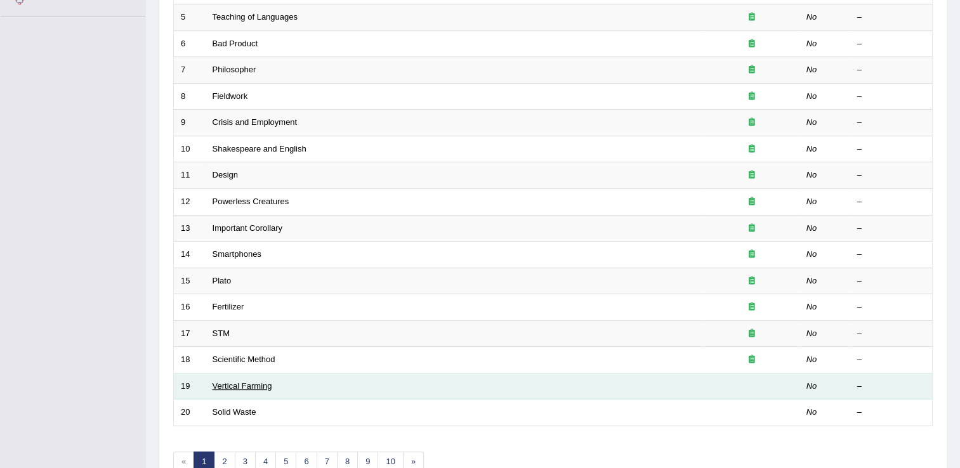
click at [225, 382] on link "Vertical Farming" at bounding box center [243, 386] width 60 height 10
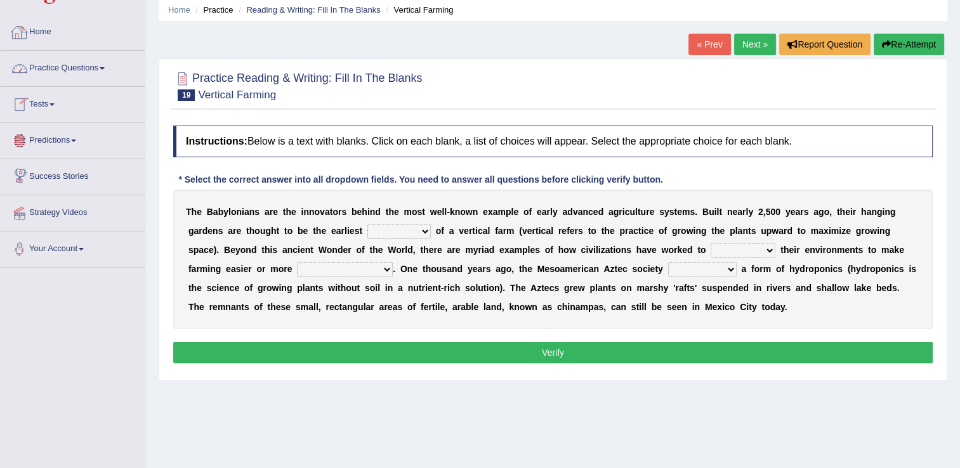
scroll to position [48, 0]
